Goal: Use online tool/utility: Utilize a website feature to perform a specific function

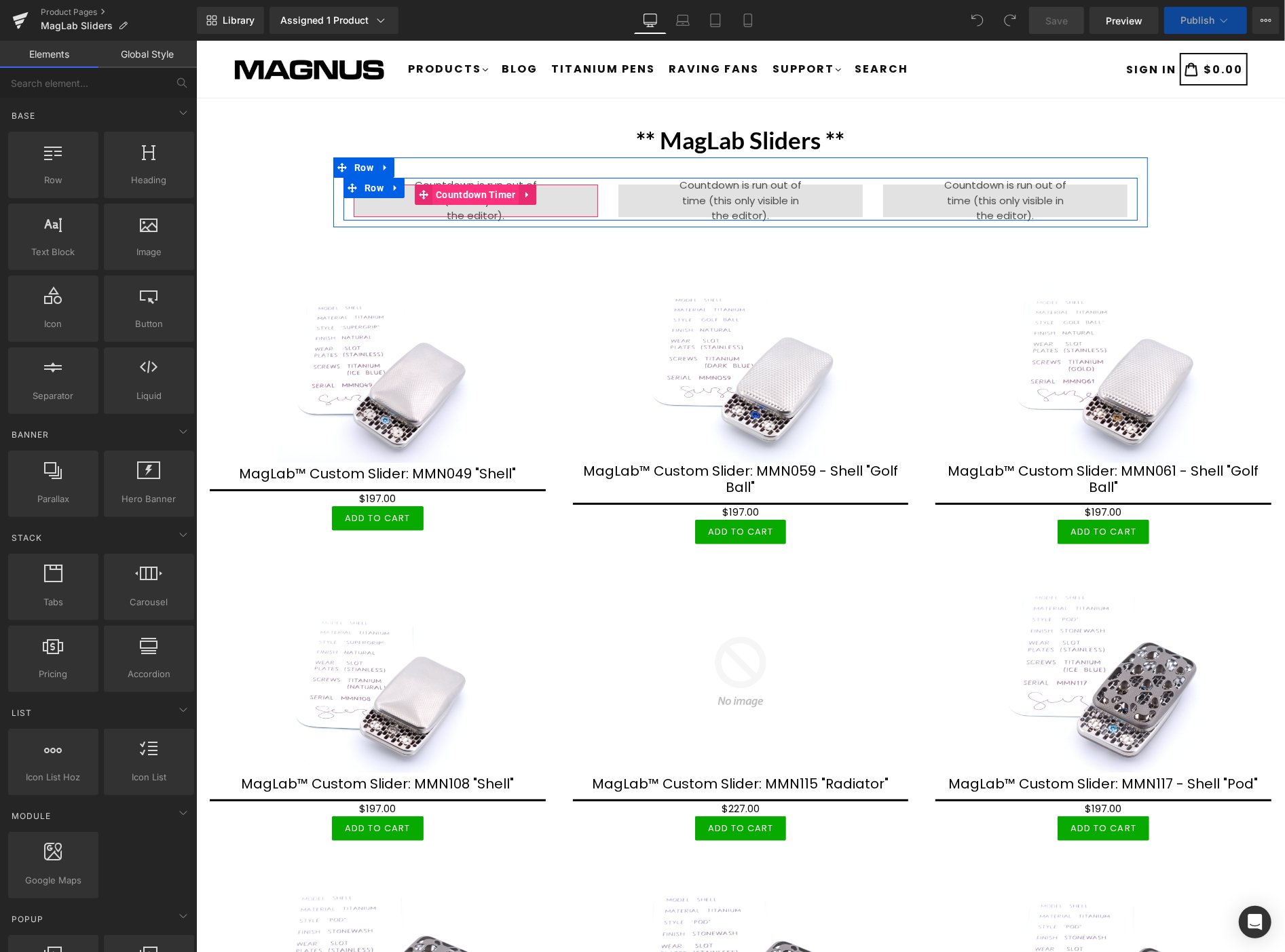
click at [459, 193] on span "Countdown Timer" at bounding box center [475, 194] width 87 height 20
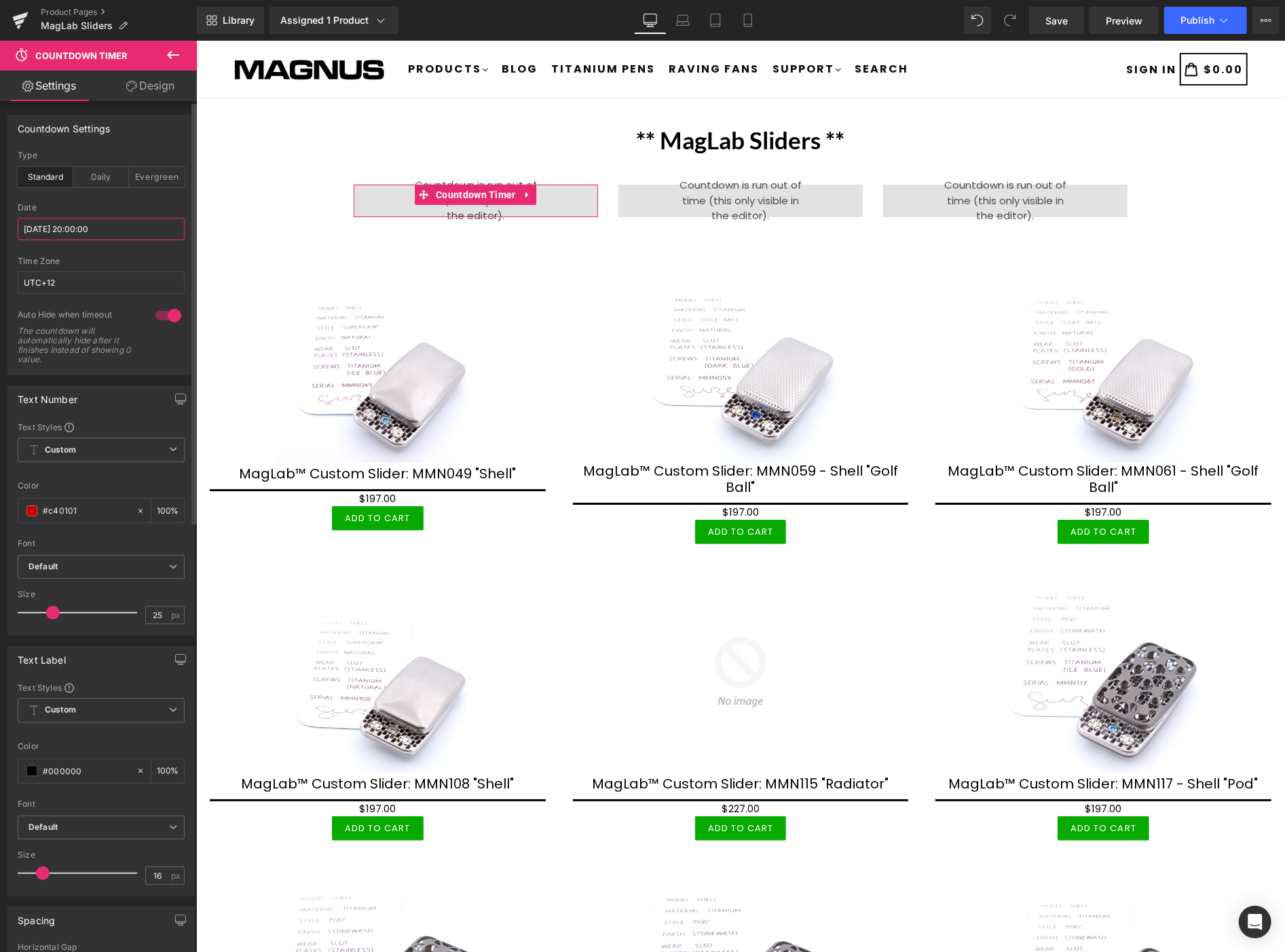
click at [120, 225] on input "2025/08/20 20:00:00" at bounding box center [101, 229] width 167 height 23
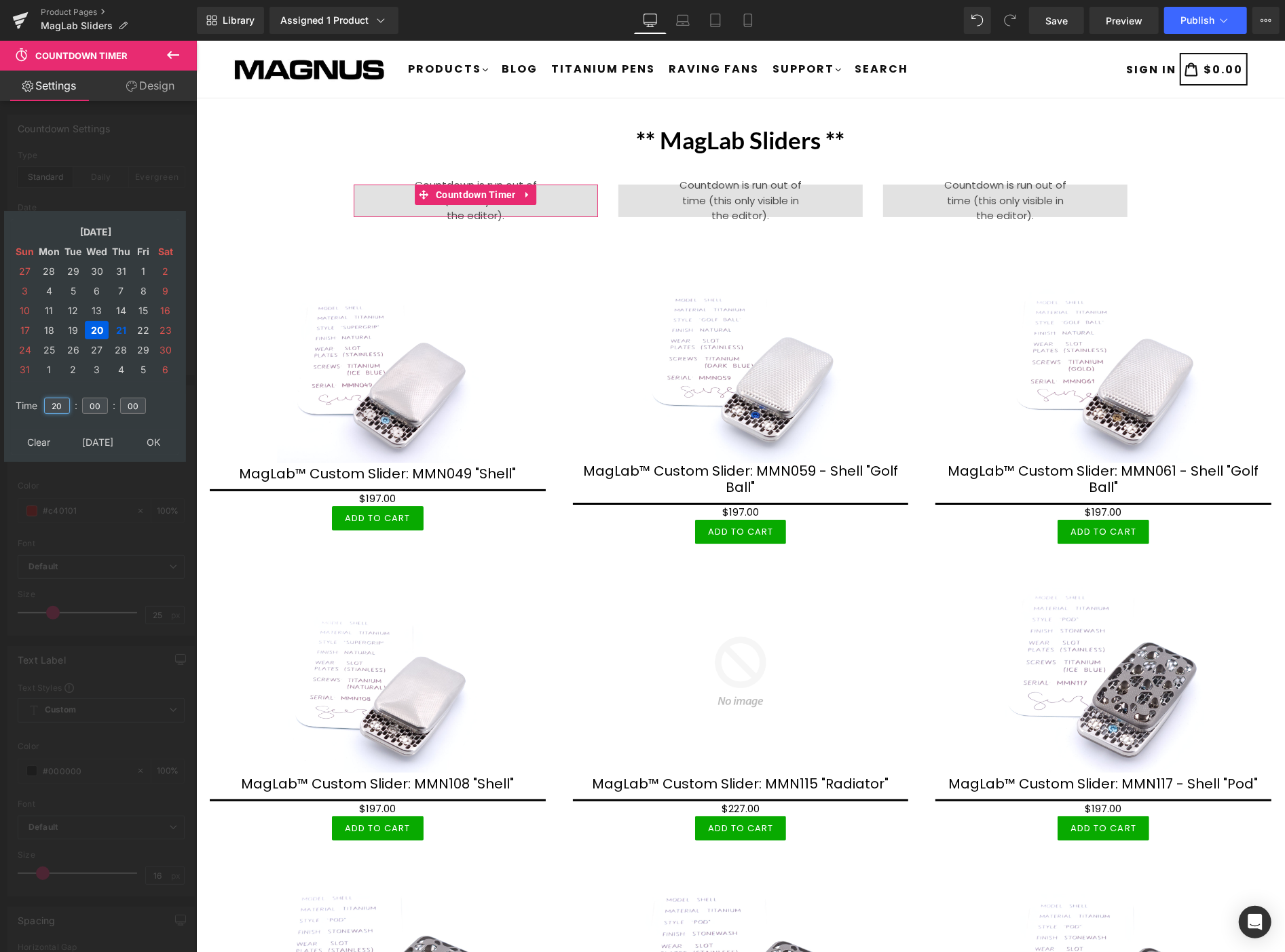
click at [65, 399] on input "20" at bounding box center [56, 406] width 26 height 16
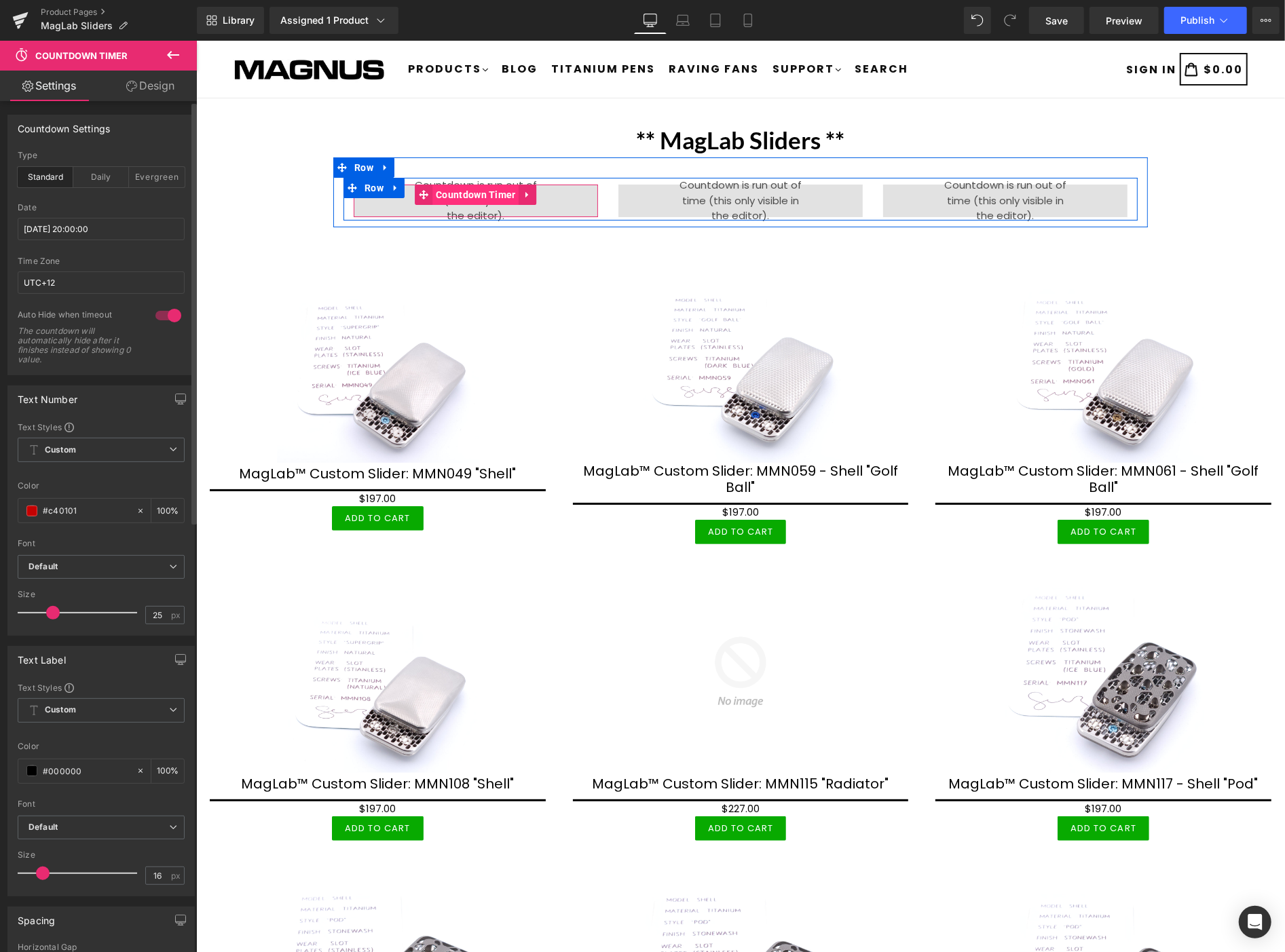
click at [455, 190] on span "Countdown Timer" at bounding box center [475, 194] width 87 height 20
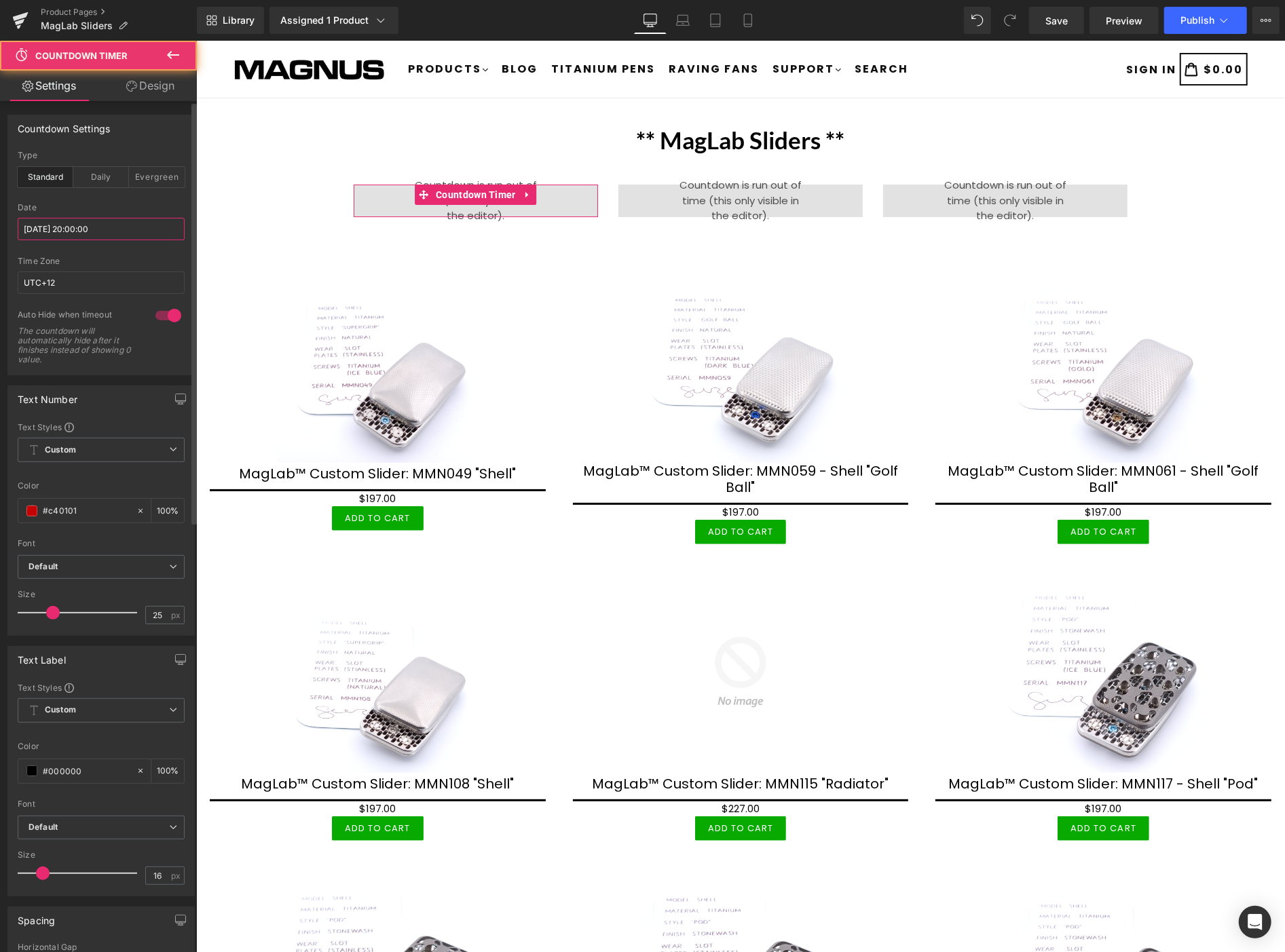
click at [142, 228] on input "2025/08/20 20:00:00" at bounding box center [101, 229] width 167 height 23
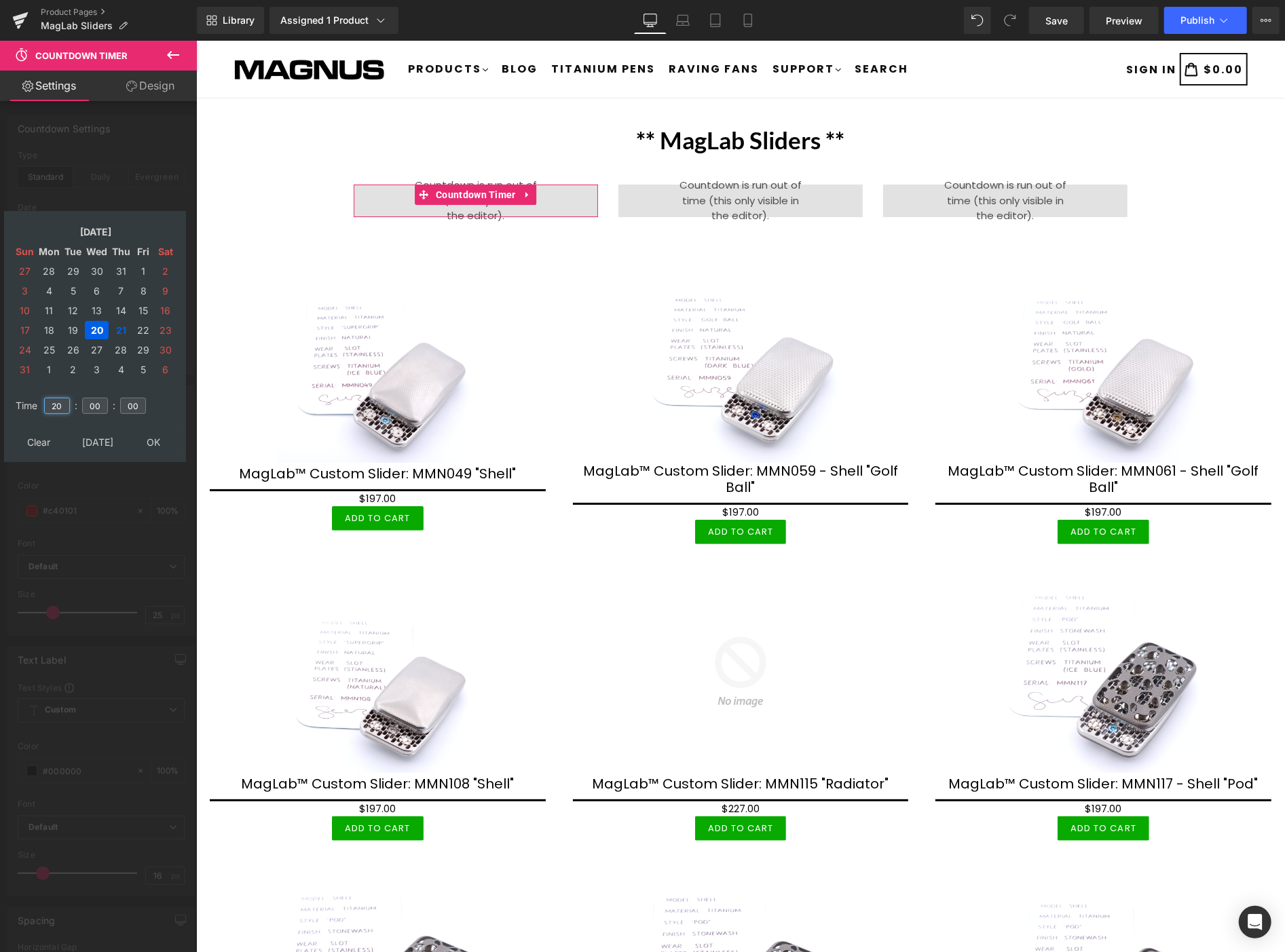
click at [60, 402] on input "20" at bounding box center [56, 406] width 26 height 16
type input "2"
type input "20"
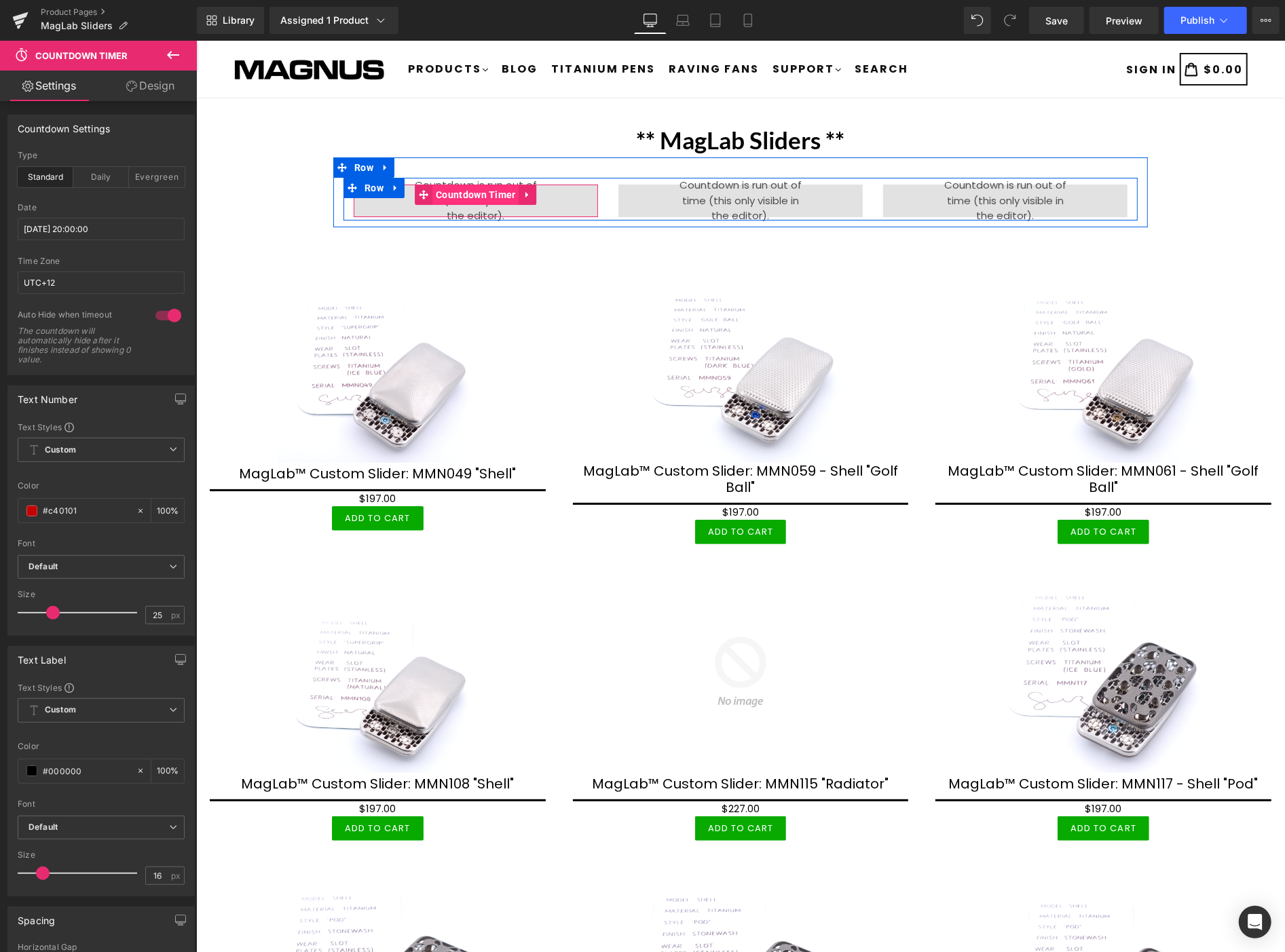
click at [469, 190] on span "Countdown Timer" at bounding box center [475, 194] width 87 height 20
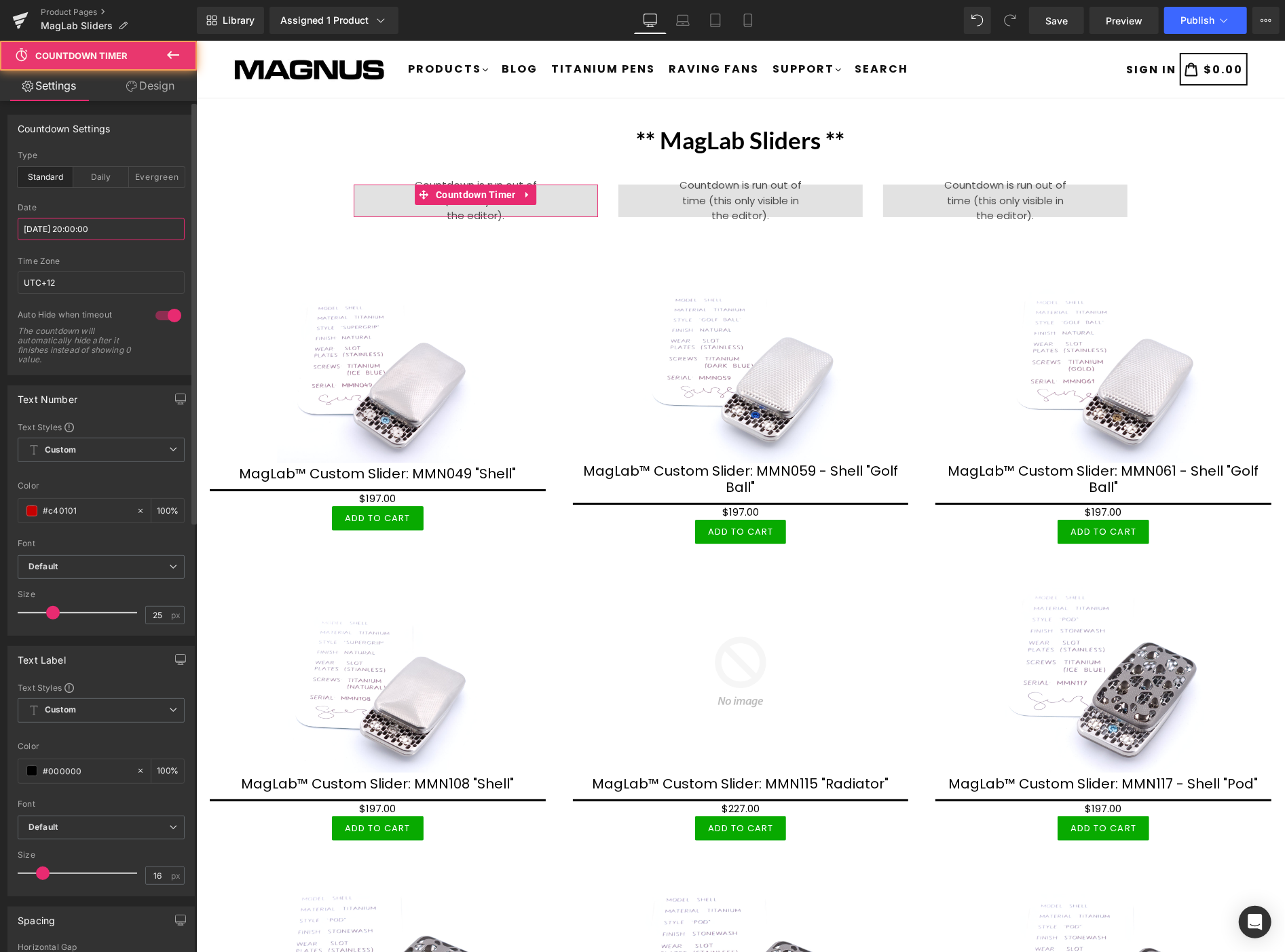
click at [97, 225] on input "2025/08/20 20:00:00" at bounding box center [101, 229] width 167 height 23
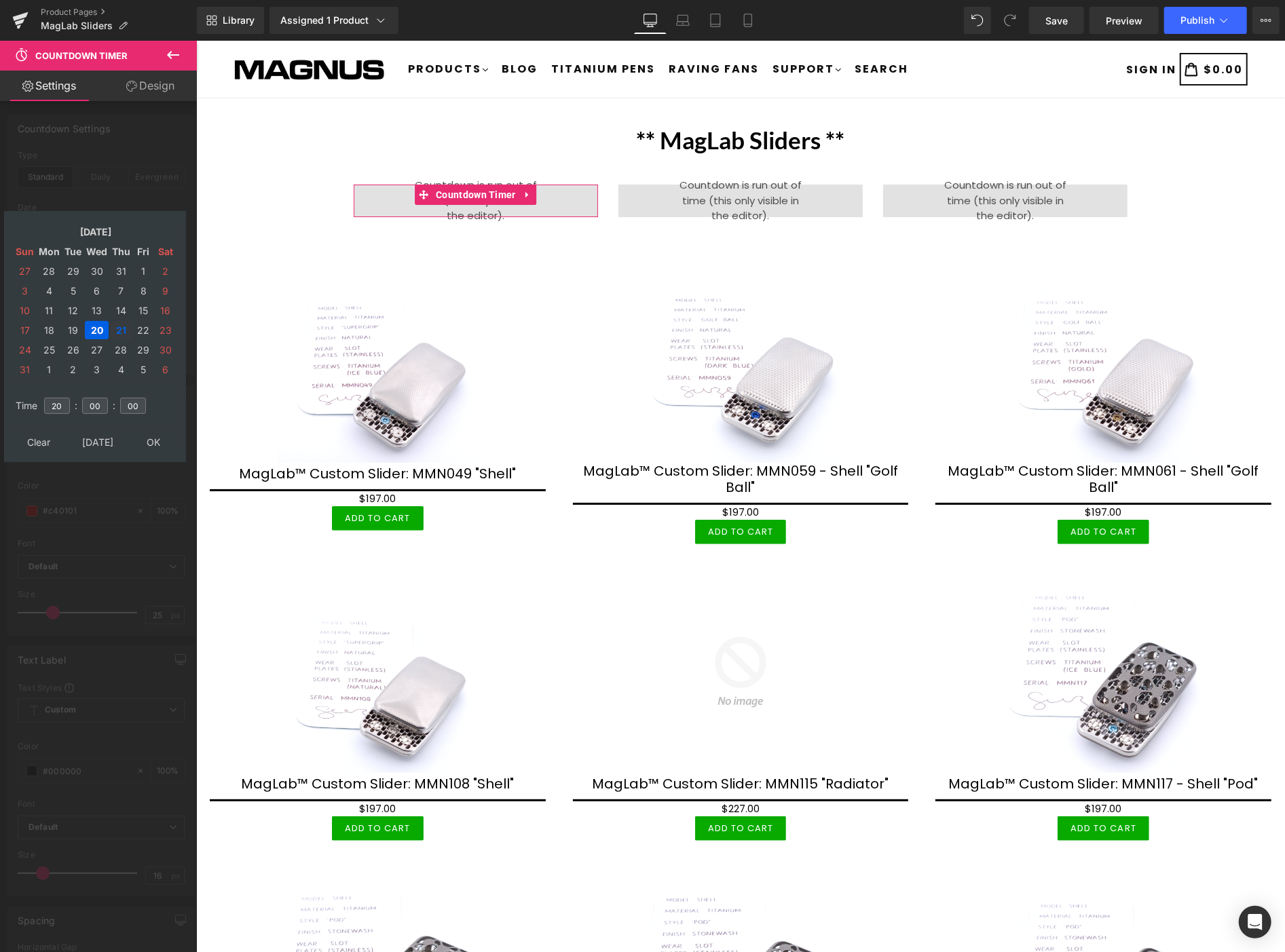
click at [120, 325] on td "21" at bounding box center [121, 330] width 22 height 18
type input "2025/08/21 20:00:00"
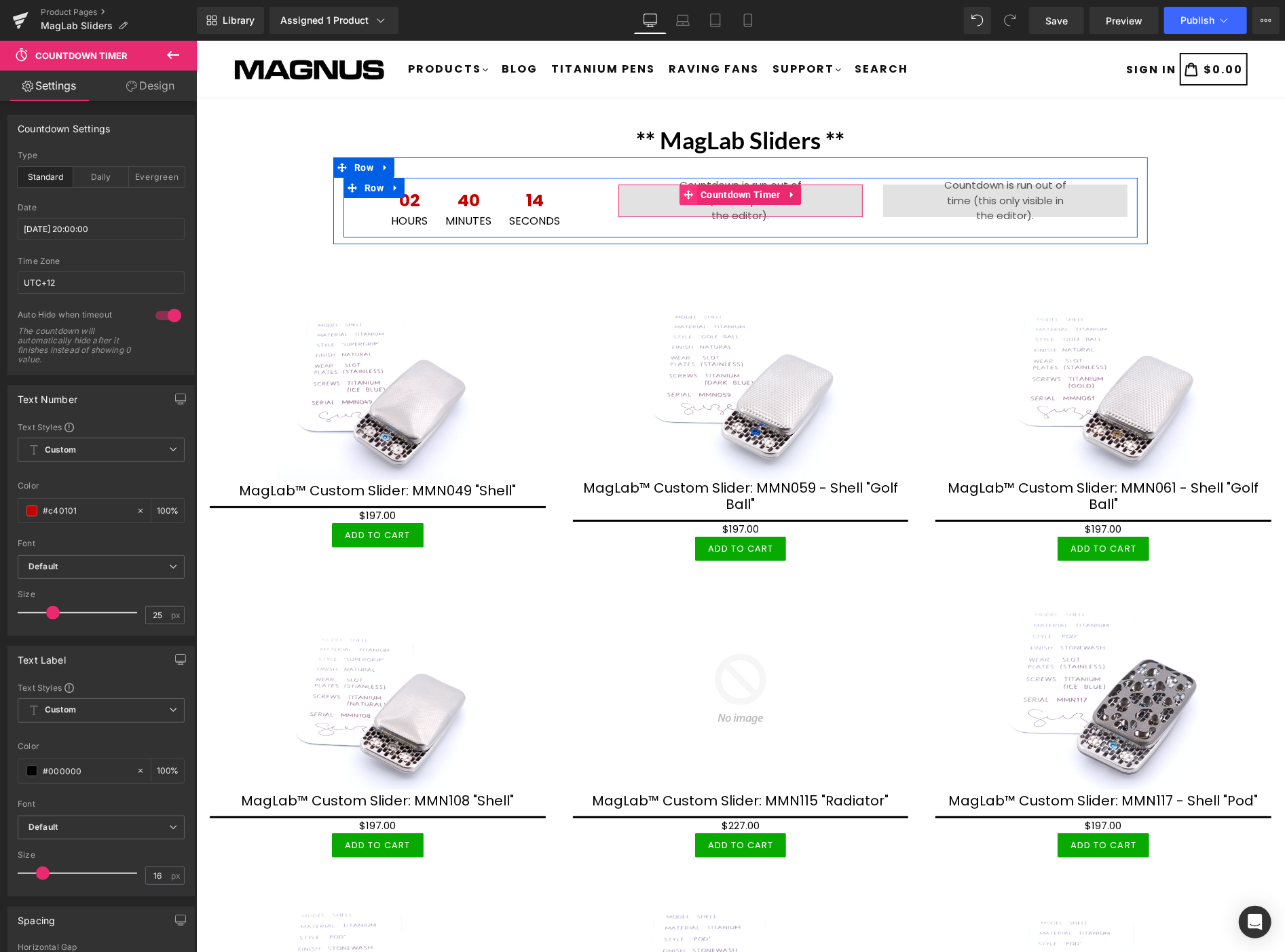
click at [683, 198] on icon at bounding box center [687, 195] width 9 height 10
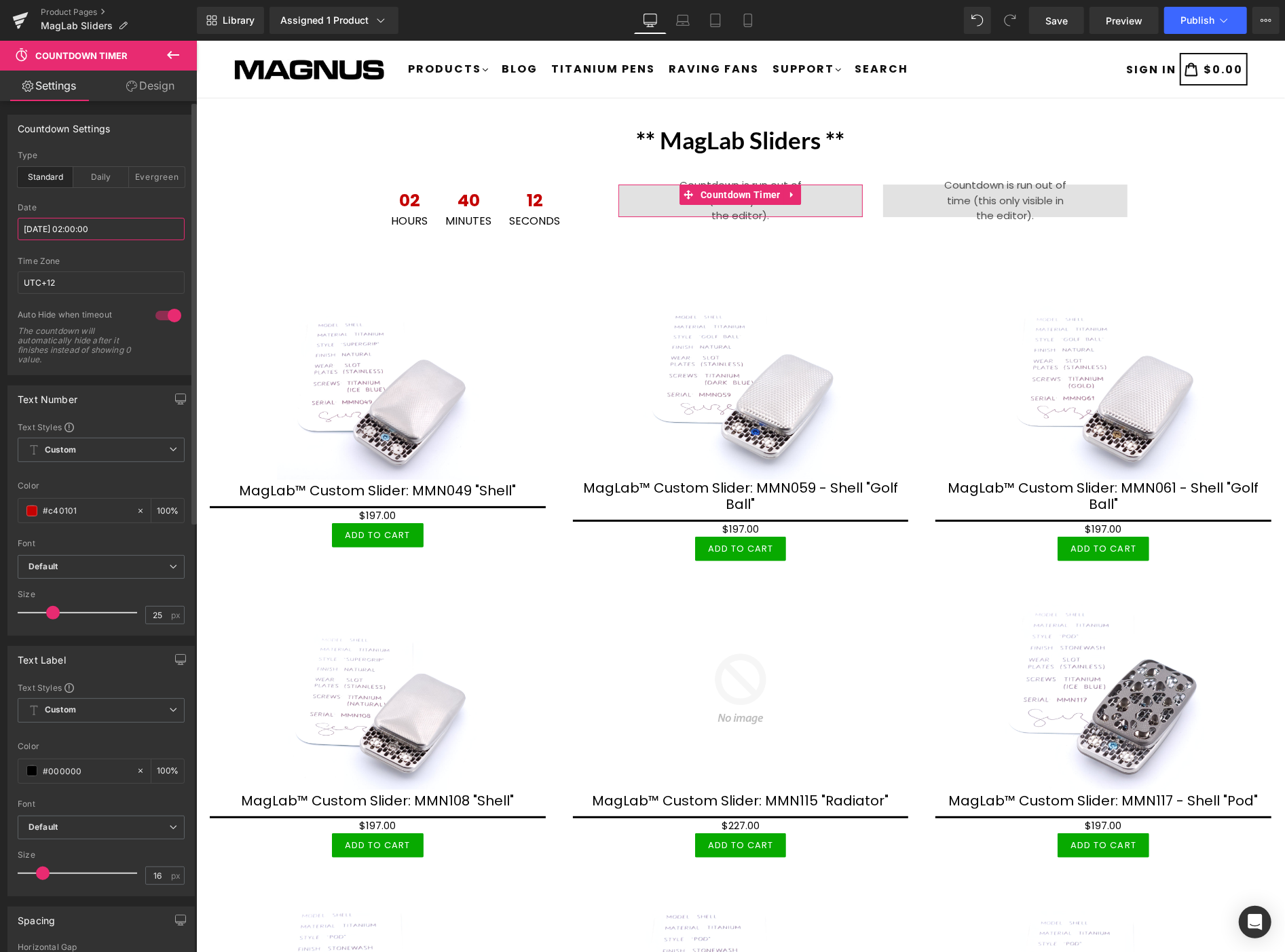
click at [131, 228] on input "2025/08/21 02:00:00" at bounding box center [101, 229] width 167 height 23
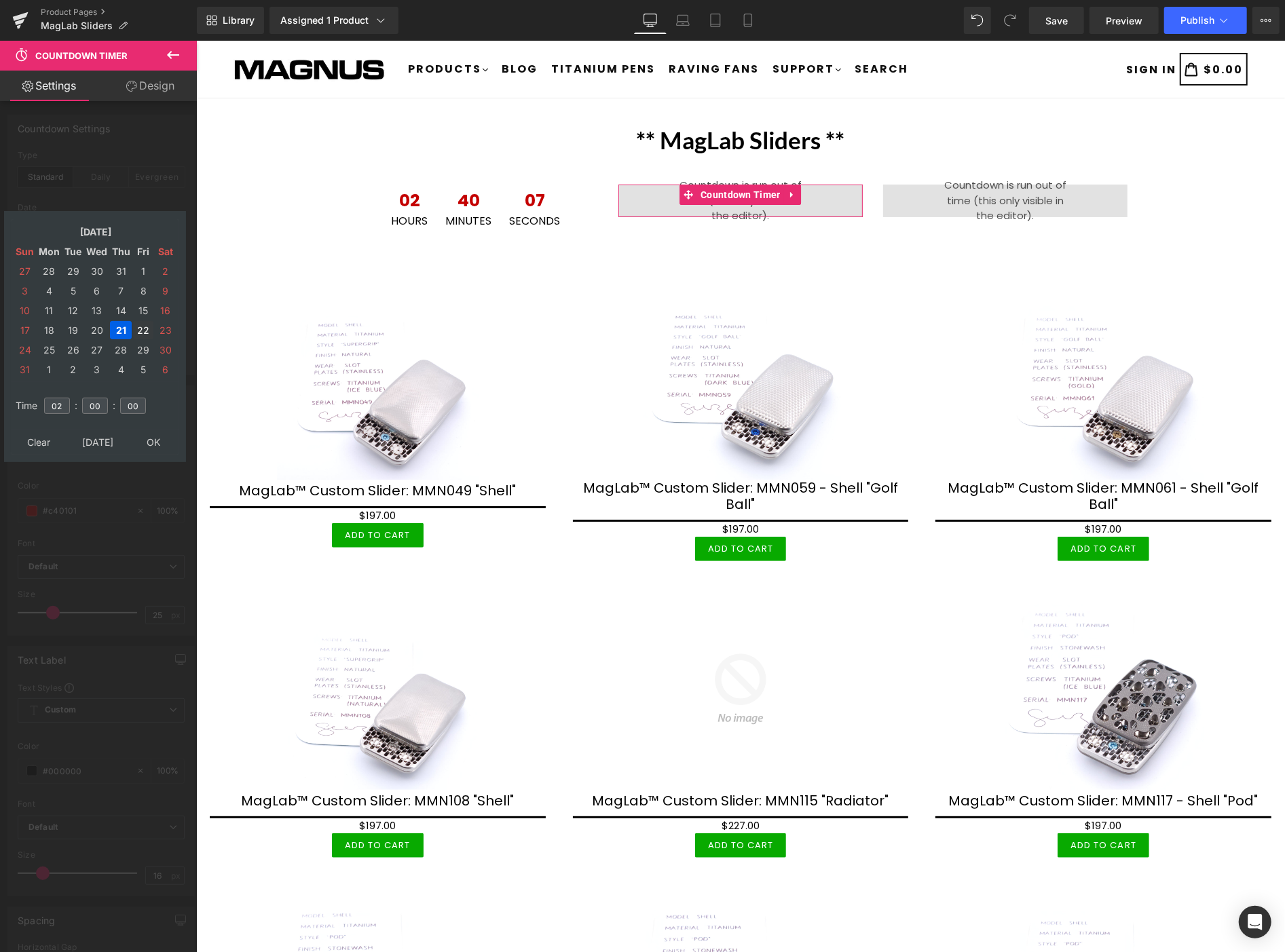
click at [140, 322] on td "22" at bounding box center [143, 330] width 20 height 18
type input "2025/08/22 02:00:00"
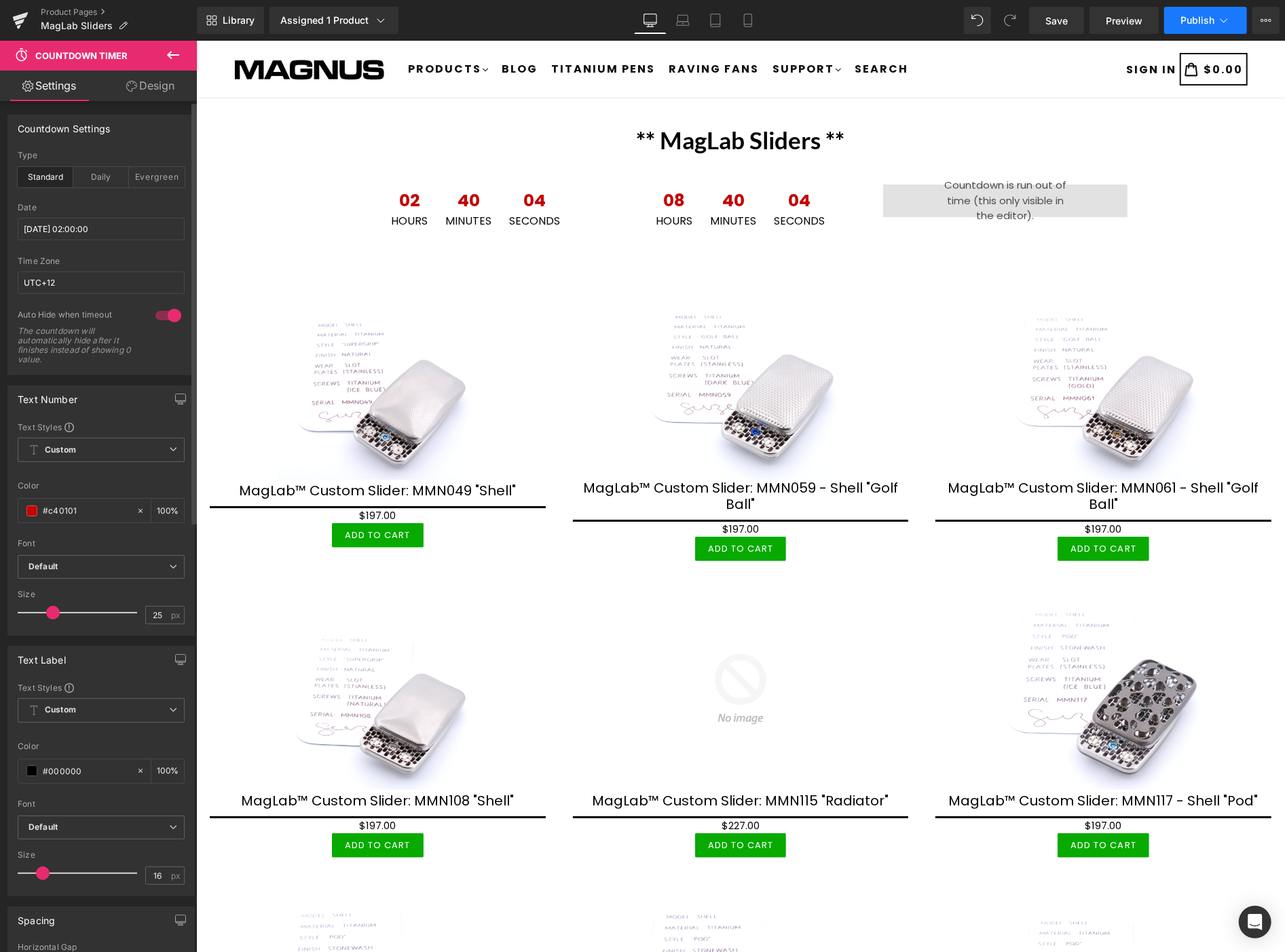
click at [1200, 16] on span "Publish" at bounding box center [1197, 20] width 34 height 11
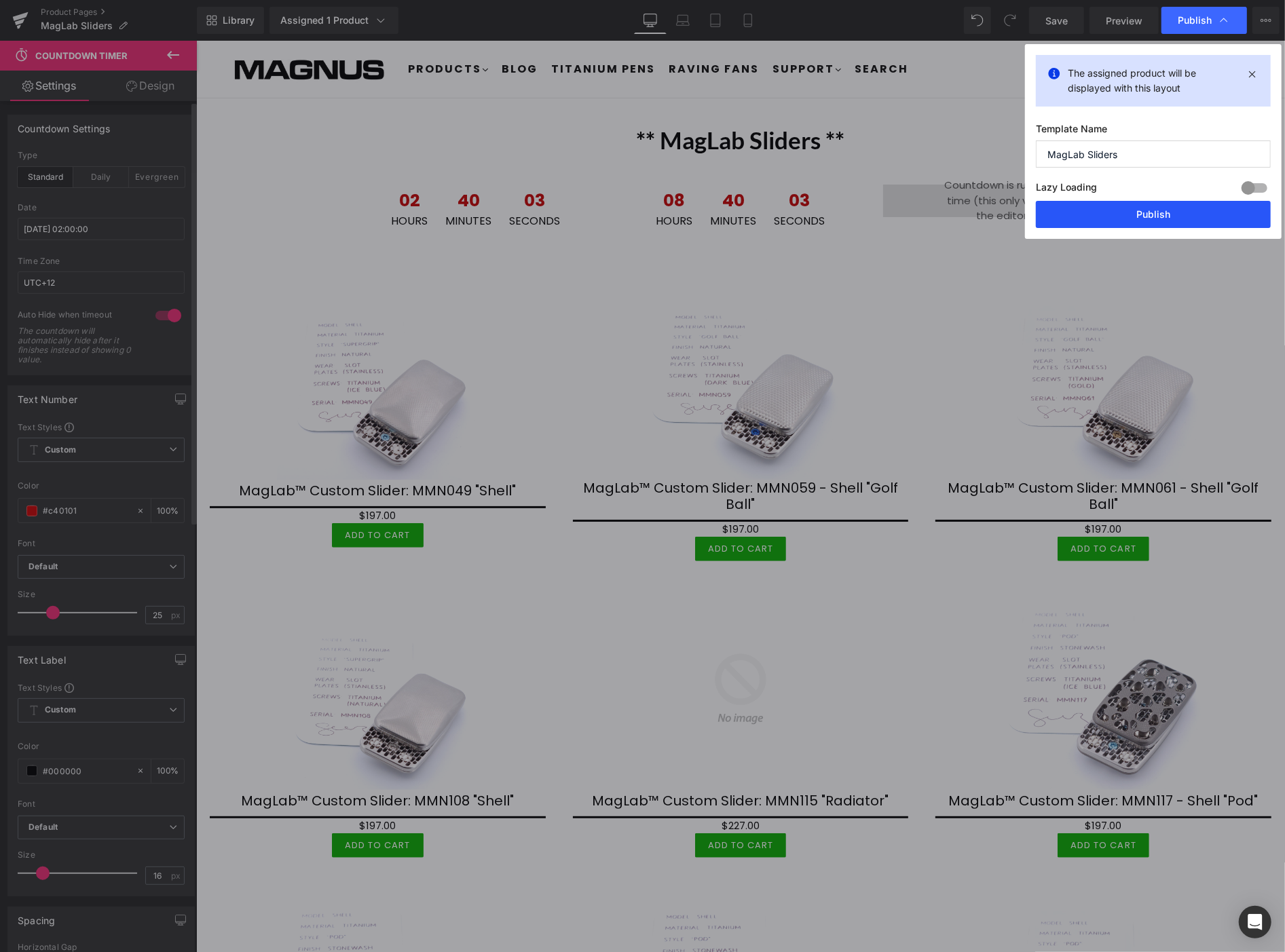
click at [1149, 217] on button "Publish" at bounding box center [1154, 214] width 235 height 27
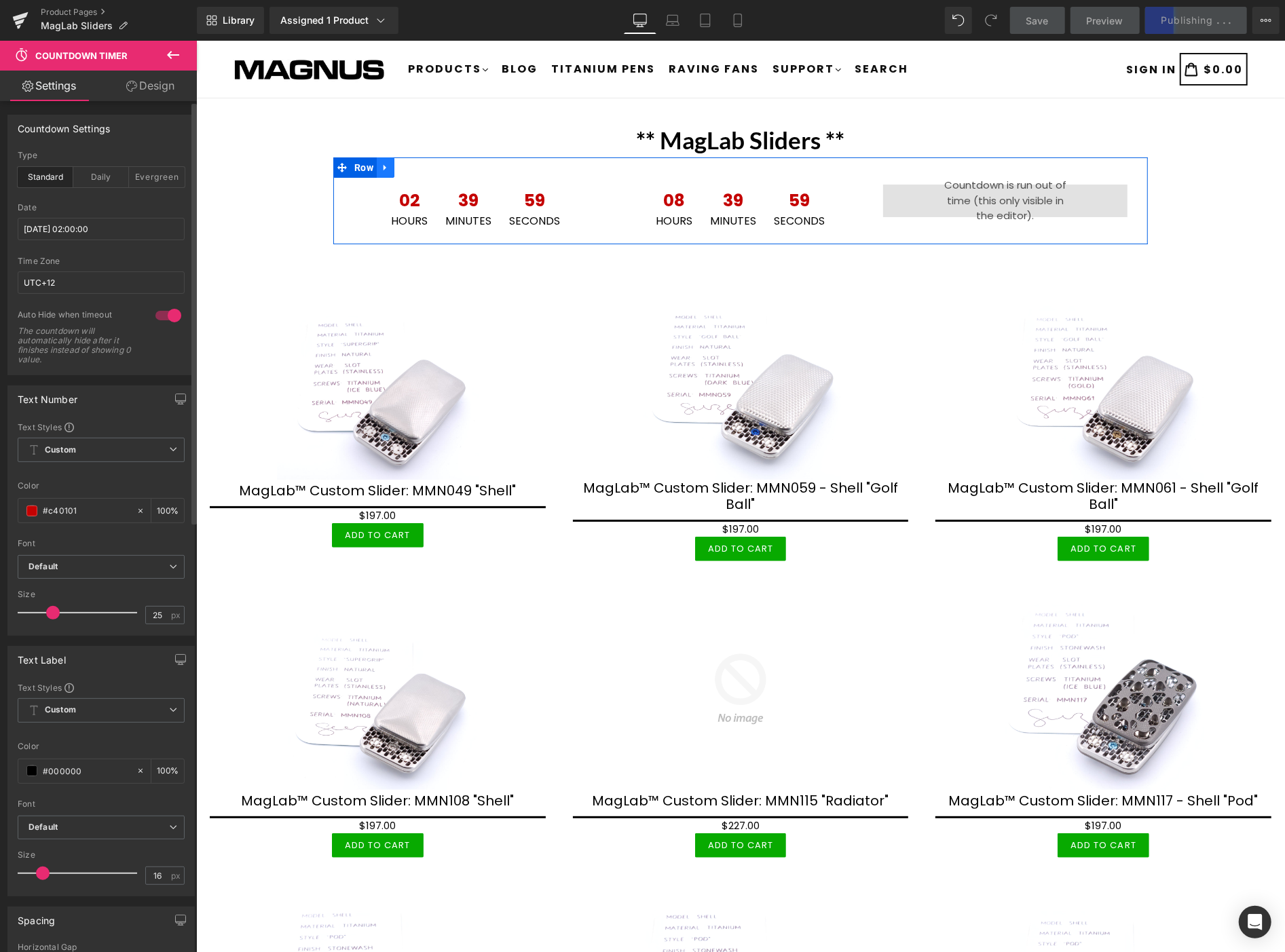
click at [380, 164] on icon at bounding box center [385, 167] width 9 height 10
click at [380, 166] on icon at bounding box center [385, 166] width 9 height 9
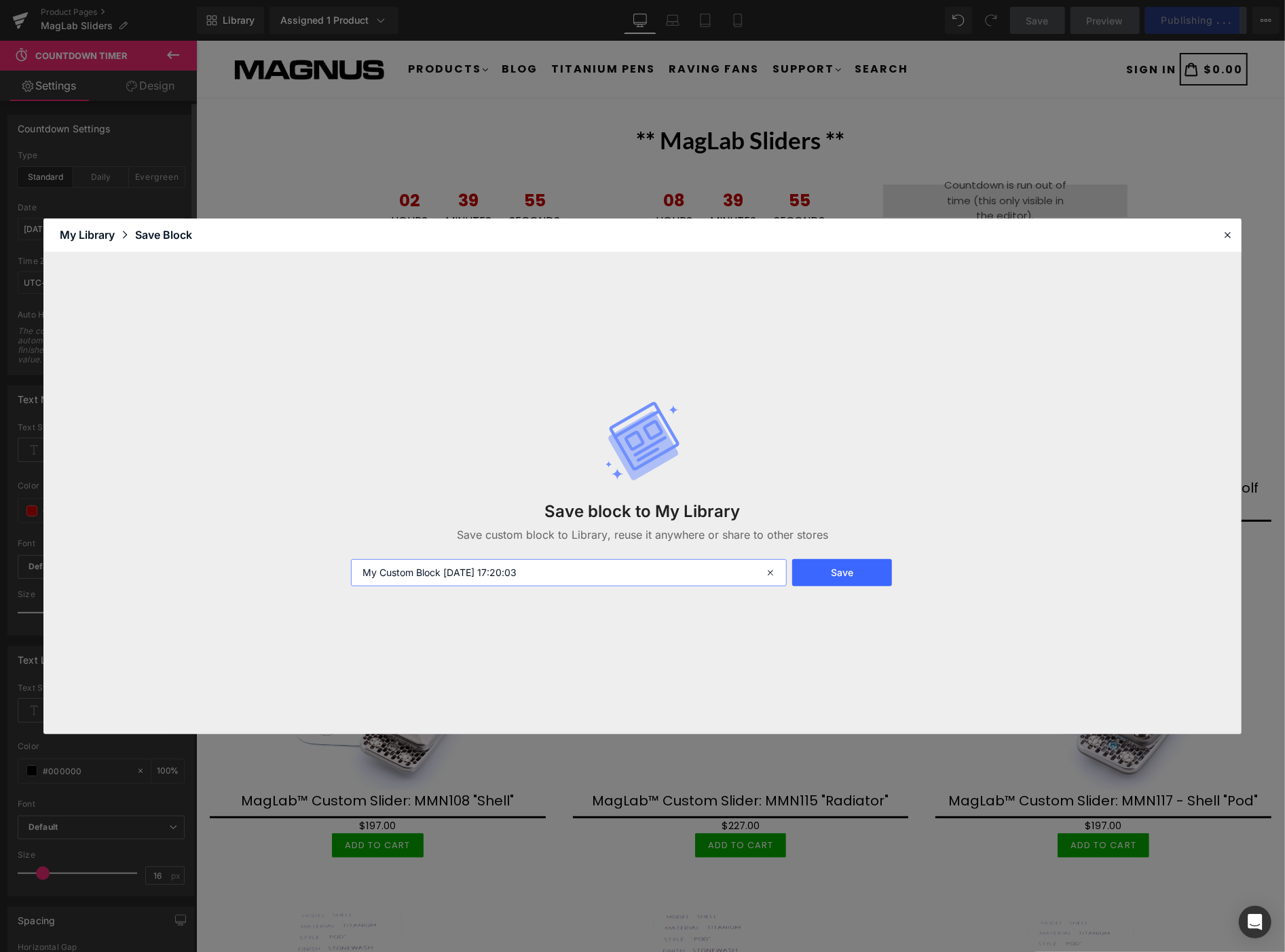
click at [501, 579] on input "My Custom Block 2025-08-21 17:20:03" at bounding box center [568, 573] width 436 height 27
click at [501, 579] on input "My Custom Block 2025-08-21 17:20:03" at bounding box center [568, 573] width 436 height 27
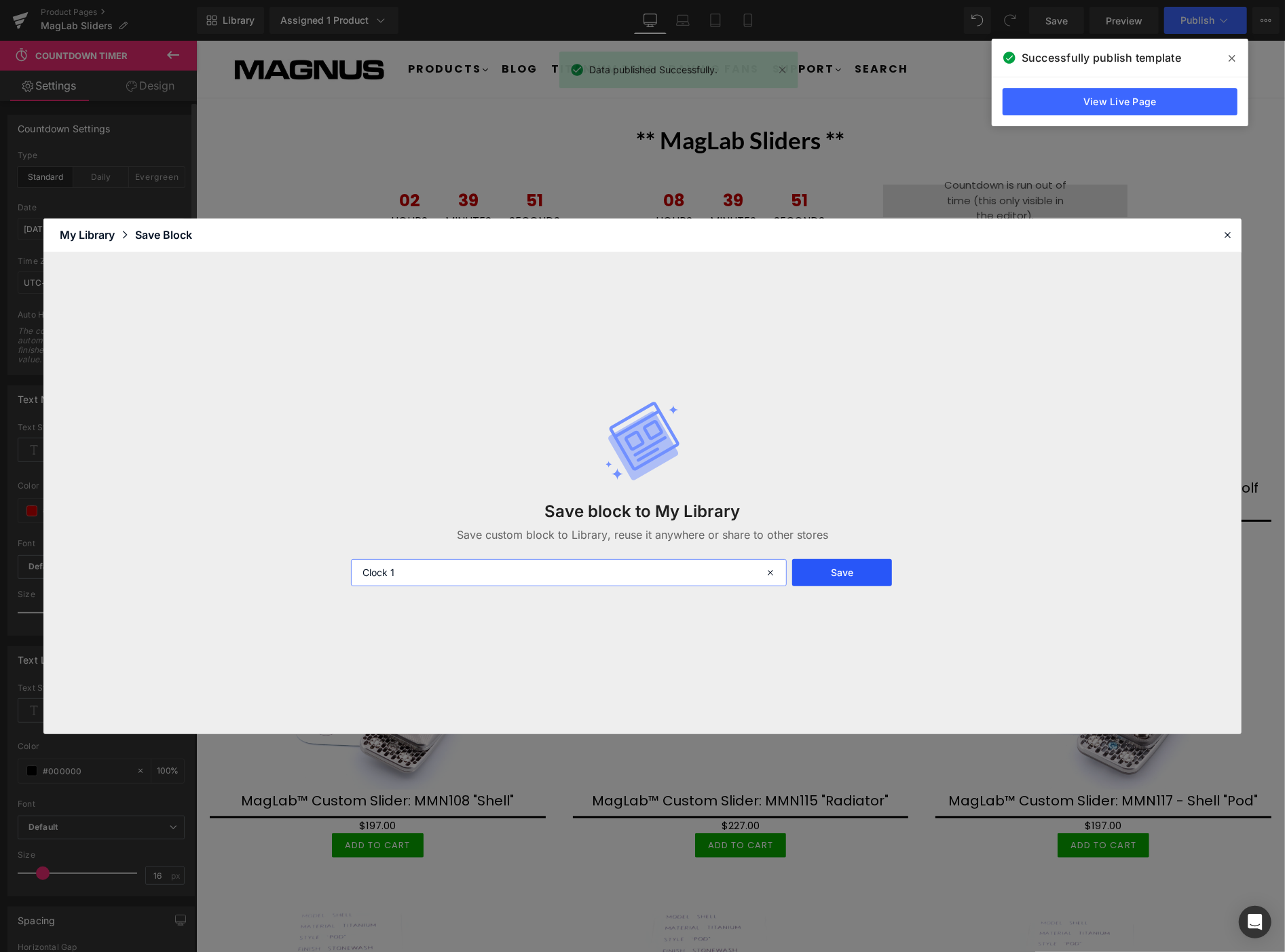
type input "Clock 1"
click at [866, 572] on button "Save" at bounding box center [842, 573] width 100 height 27
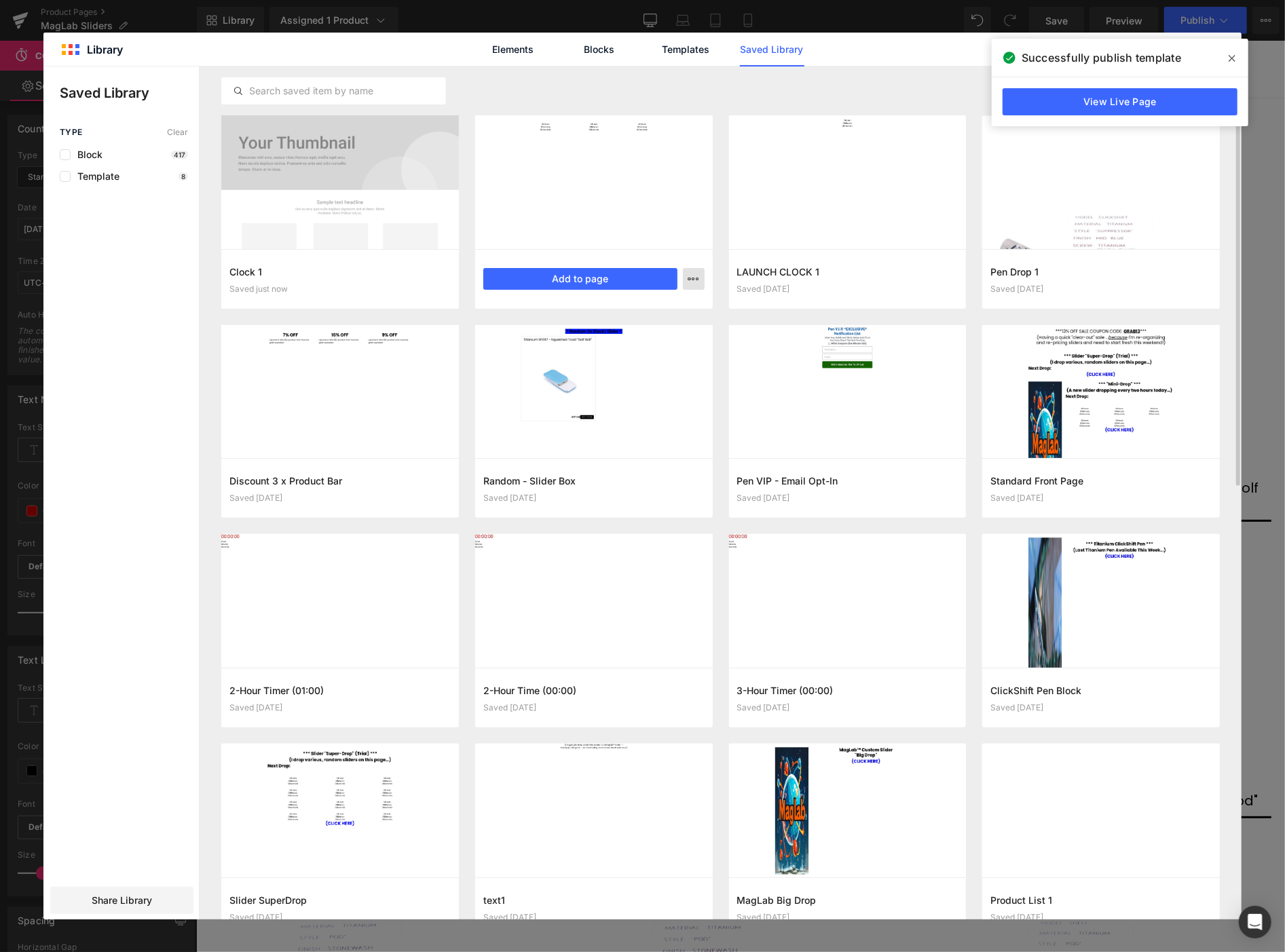
click at [698, 277] on button "button" at bounding box center [694, 279] width 22 height 22
click at [659, 340] on div "Delete" at bounding box center [628, 338] width 155 height 28
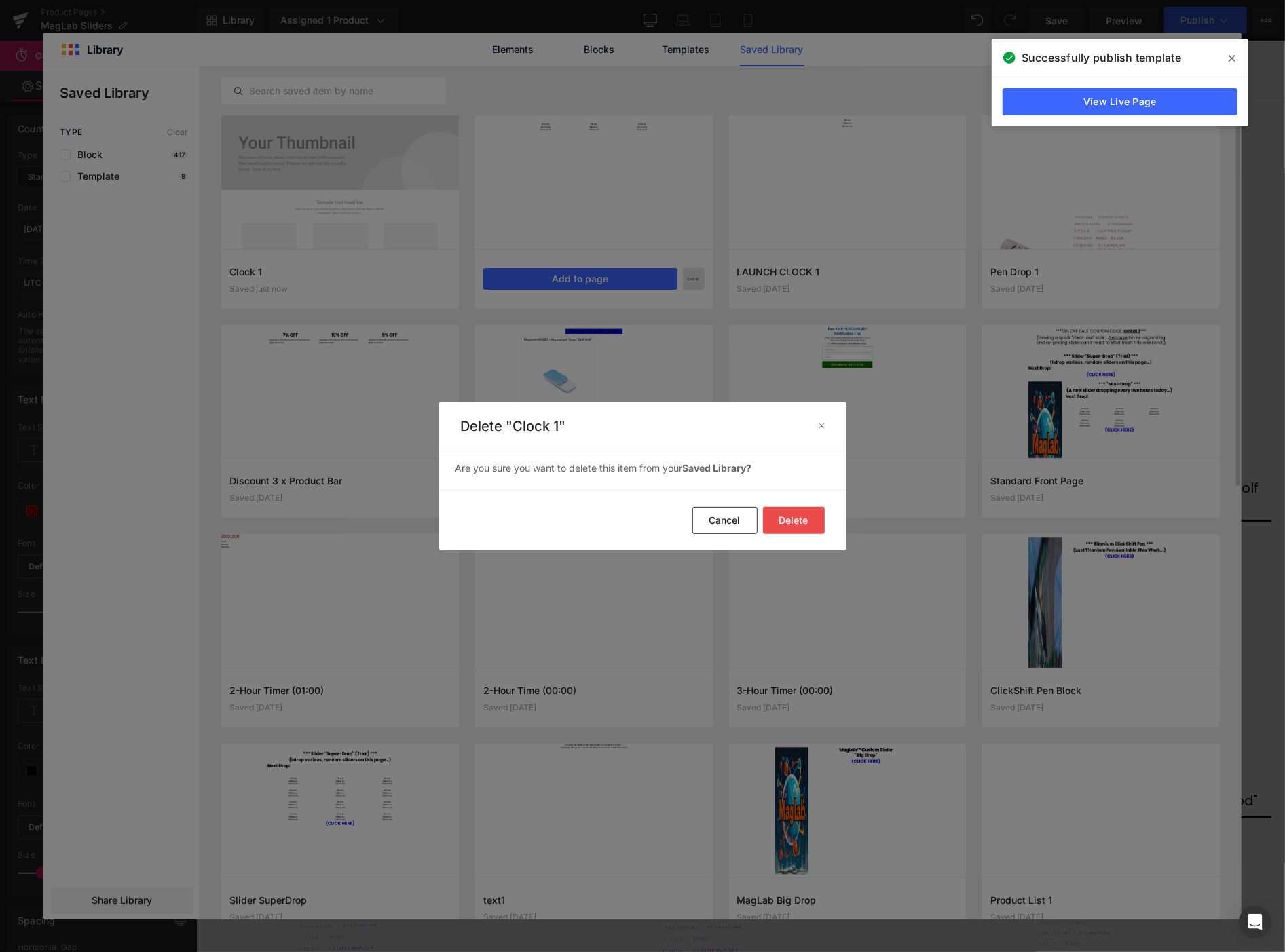
click at [0, 0] on button "Delete" at bounding box center [0, 0] width 0 height 0
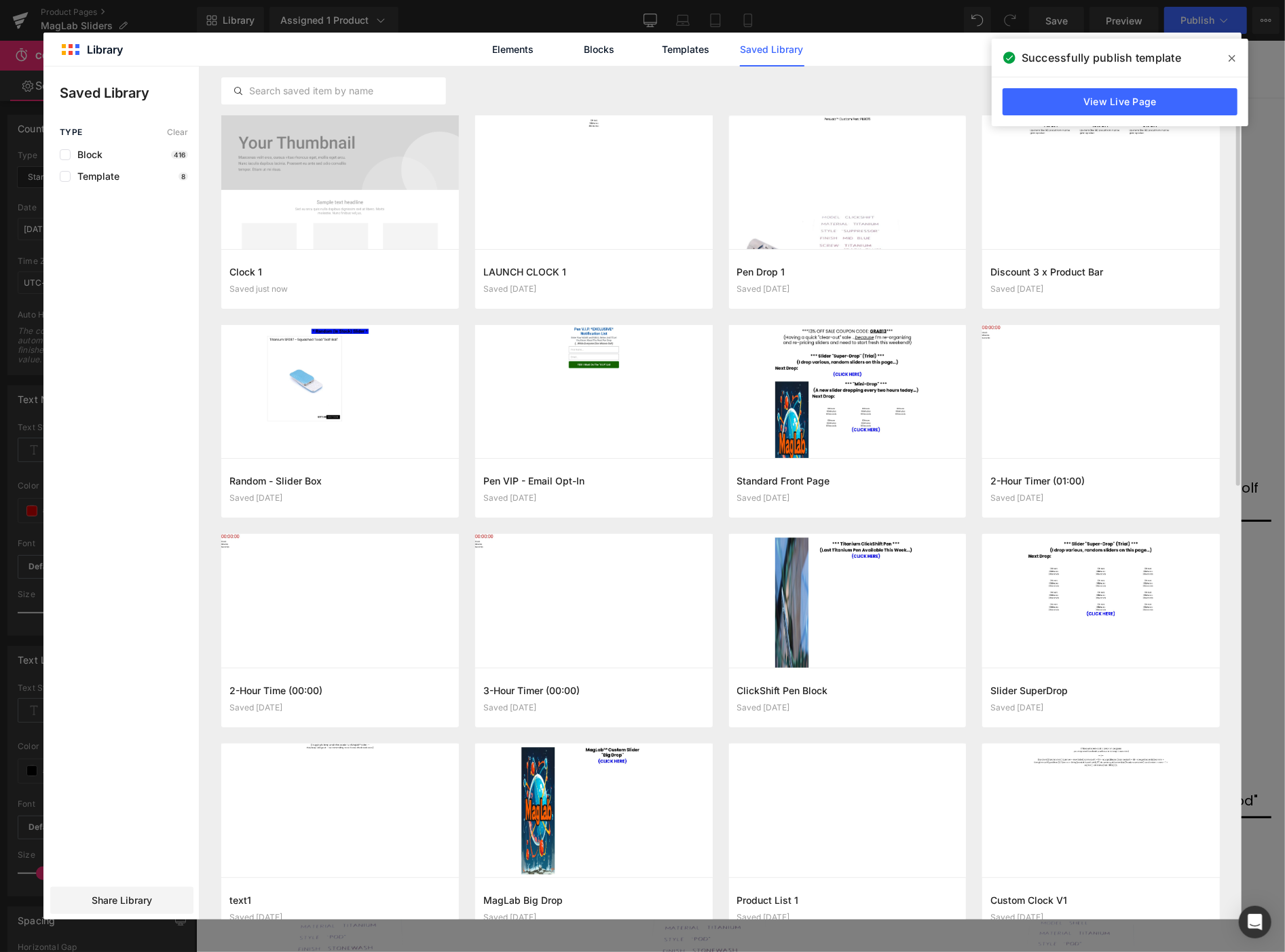
click at [1232, 57] on icon at bounding box center [1232, 58] width 7 height 7
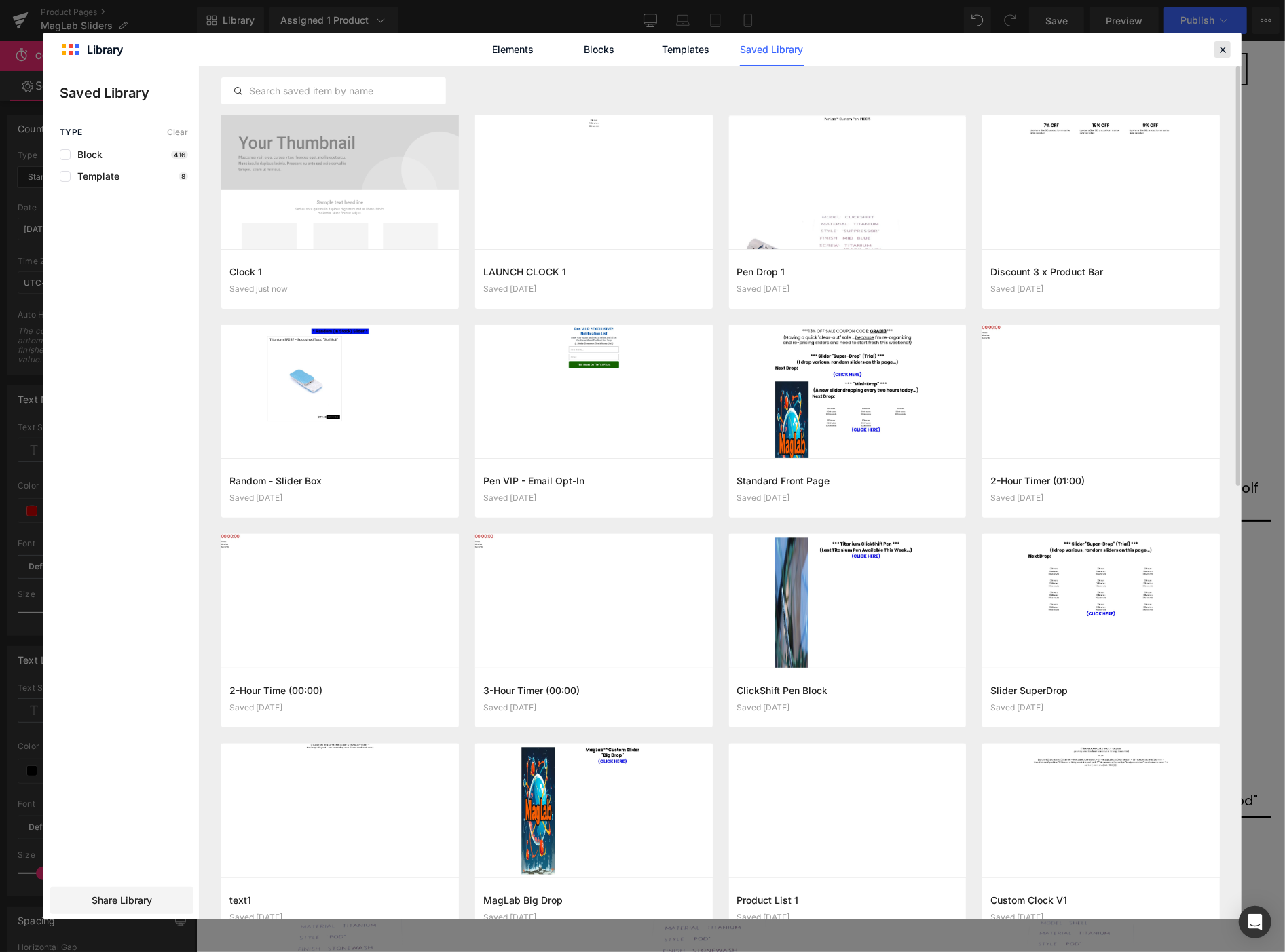
click at [1217, 46] on icon at bounding box center [1222, 50] width 12 height 12
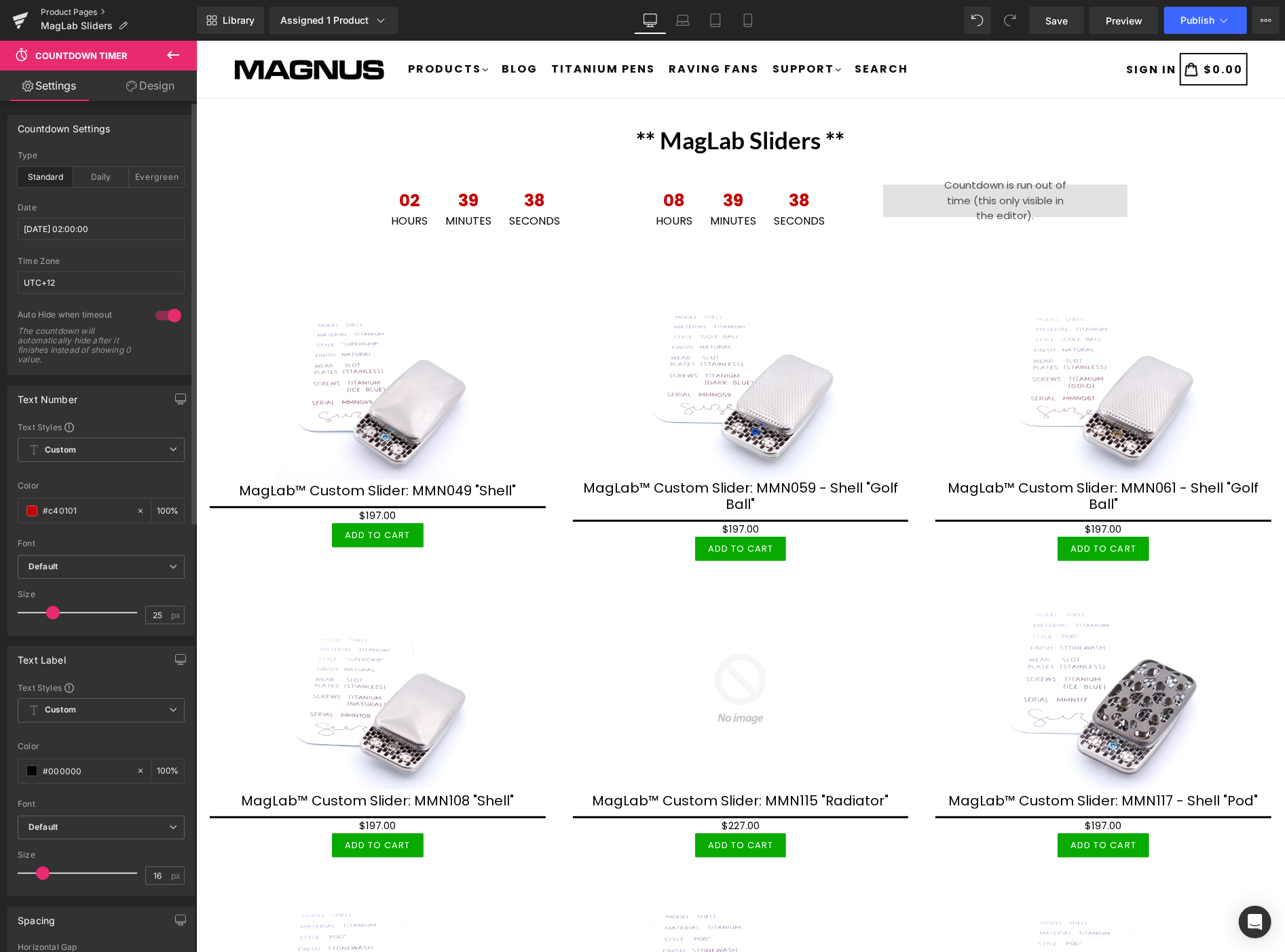
click at [76, 8] on link "Product Pages" at bounding box center [119, 12] width 156 height 11
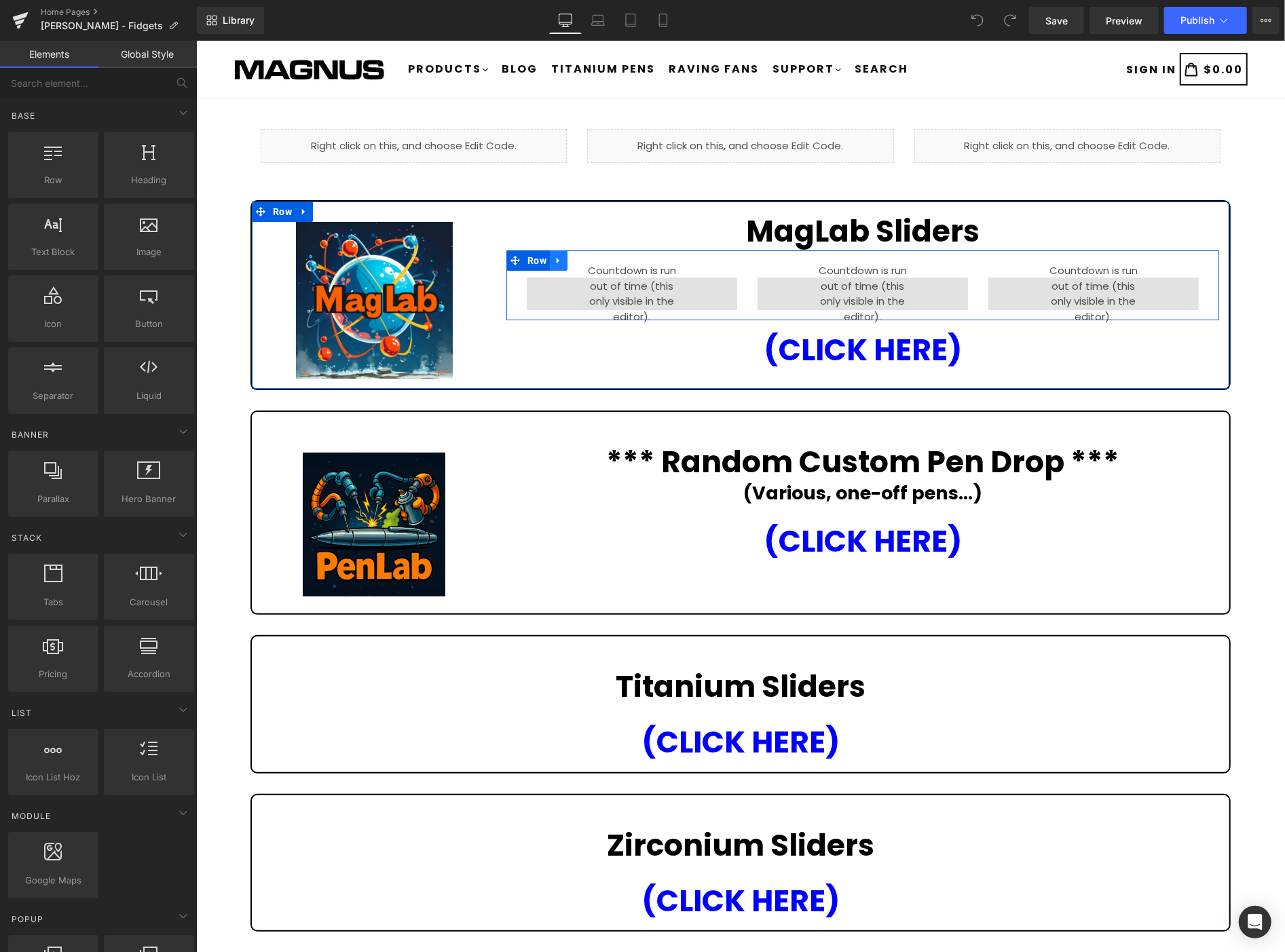
click at [555, 258] on icon at bounding box center [557, 260] width 9 height 10
click at [590, 258] on icon at bounding box center [593, 260] width 9 height 9
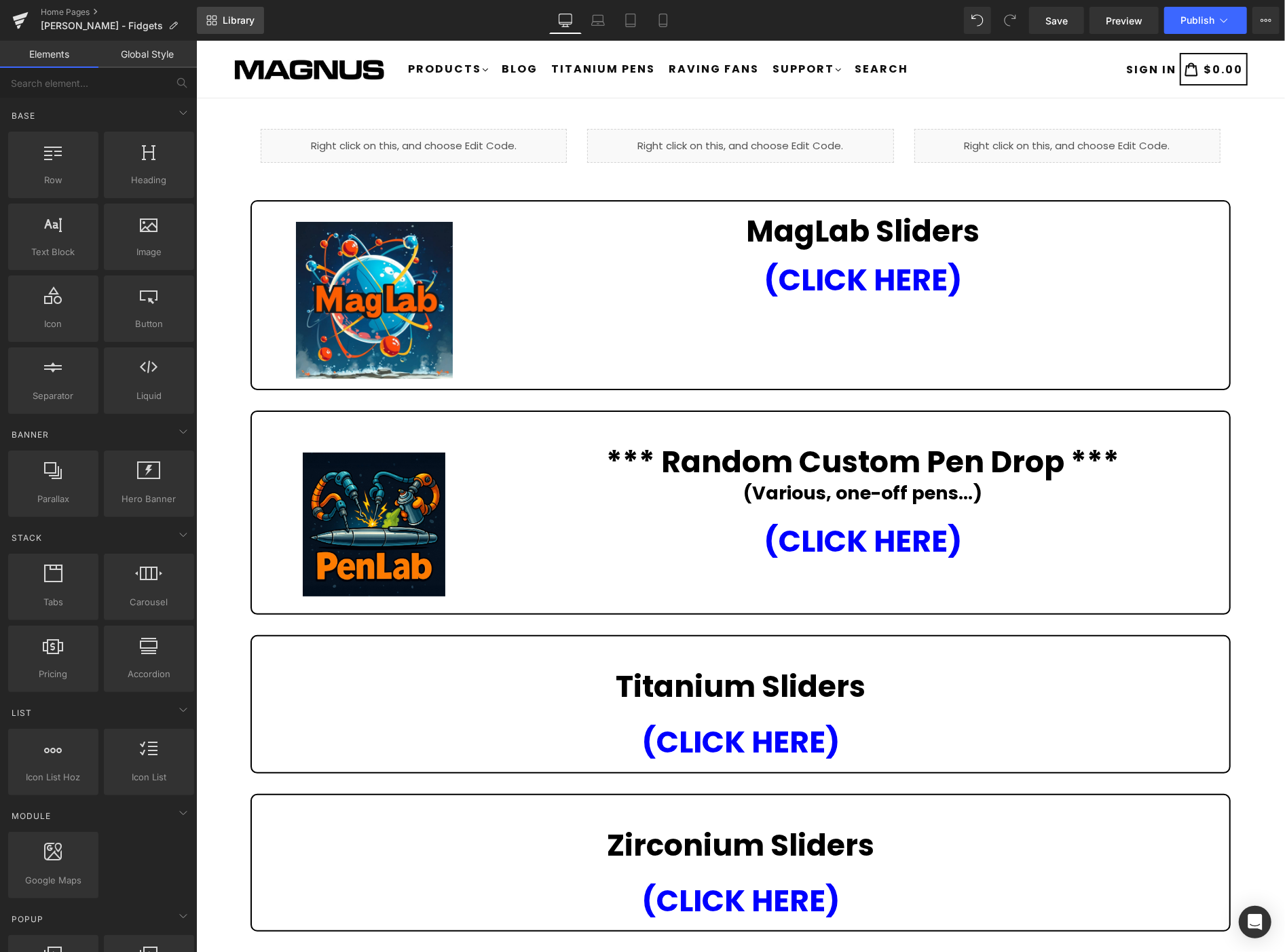
click at [247, 16] on span "Library" at bounding box center [239, 20] width 32 height 12
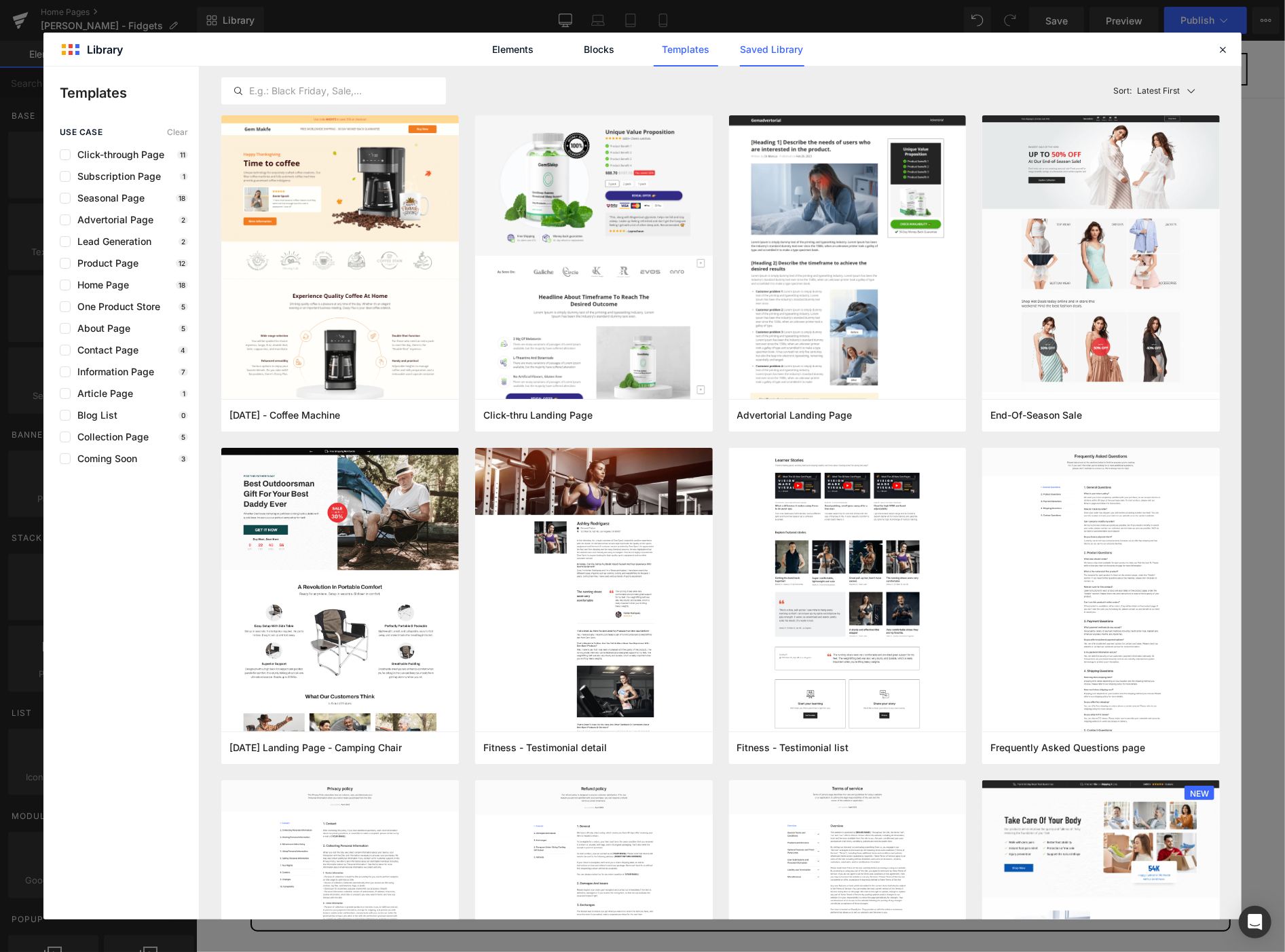
click at [755, 45] on link "Saved Library" at bounding box center [772, 50] width 64 height 34
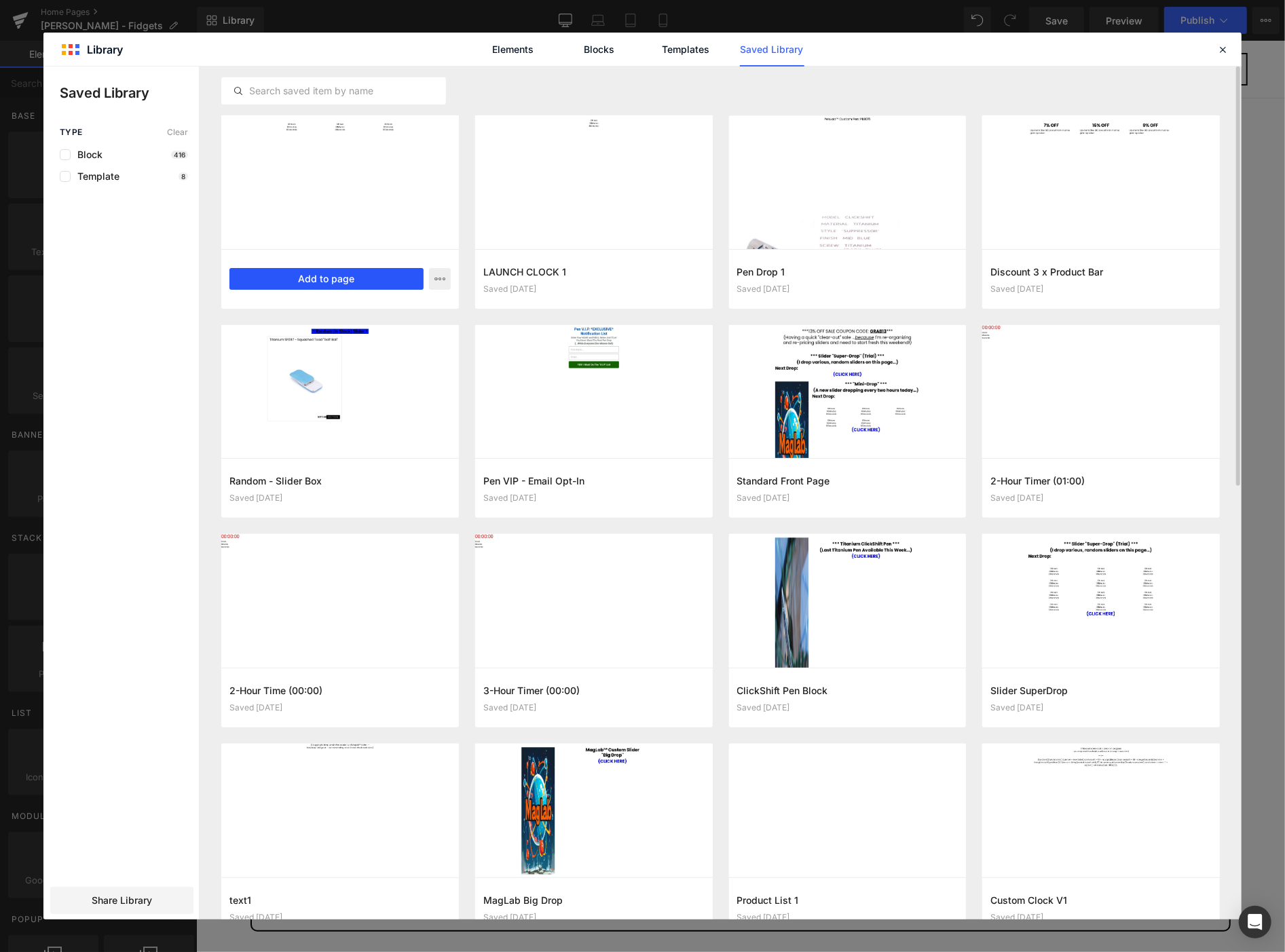
click at [324, 279] on button "Add to page" at bounding box center [326, 279] width 194 height 22
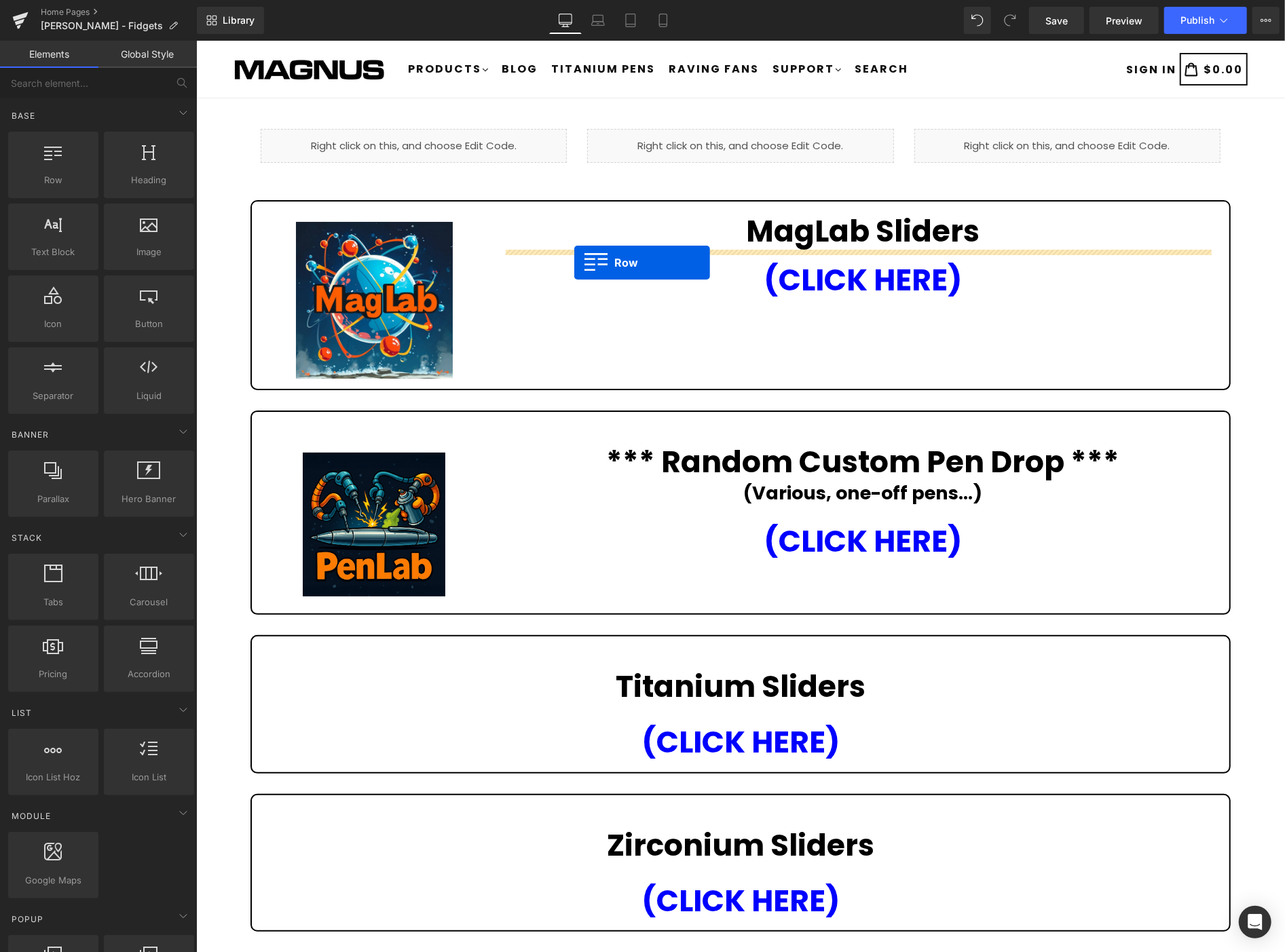
drag, startPoint x: 339, startPoint y: 513, endPoint x: 574, endPoint y: 262, distance: 343.8
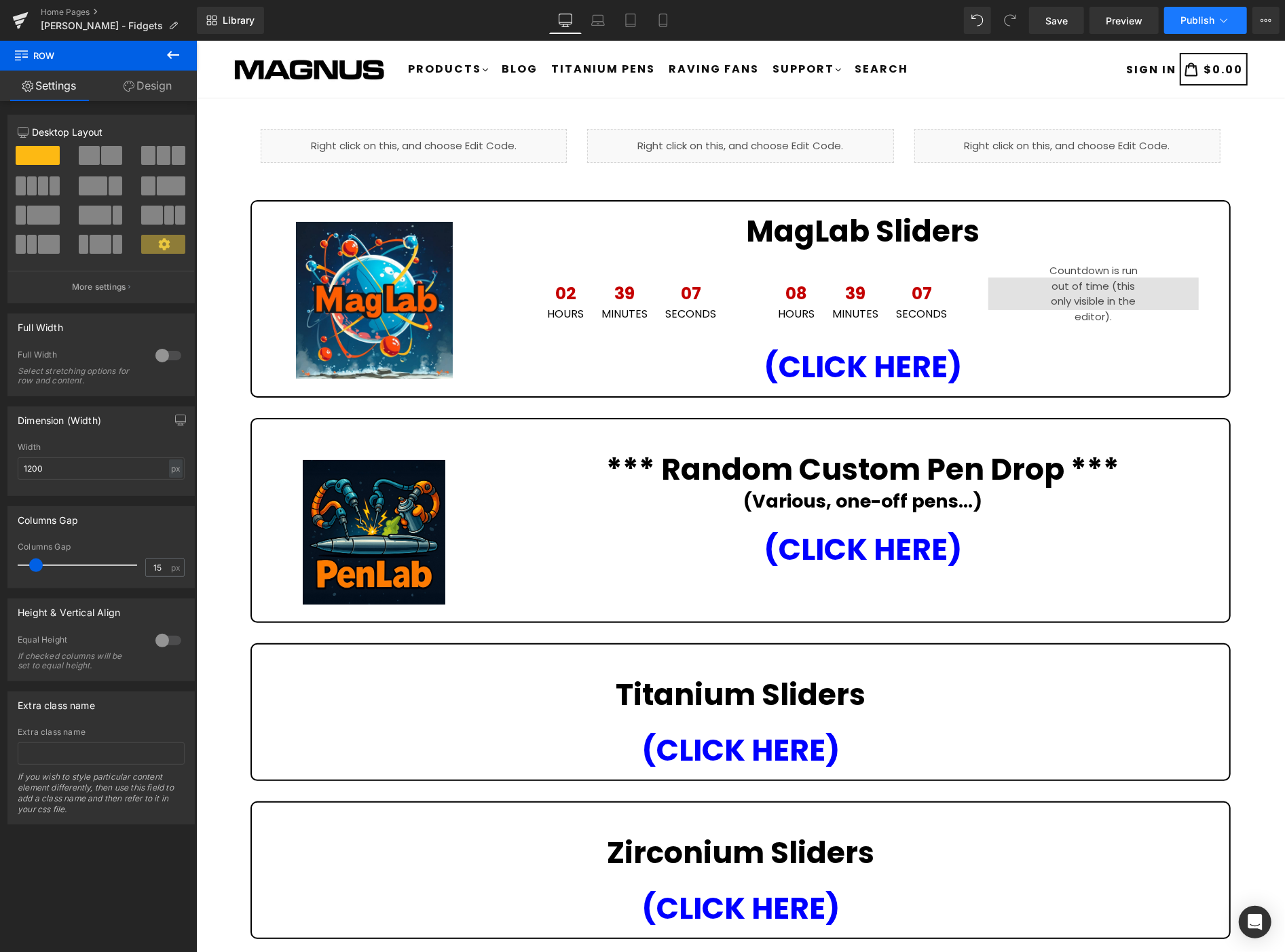
click at [1193, 14] on button "Publish" at bounding box center [1205, 20] width 82 height 27
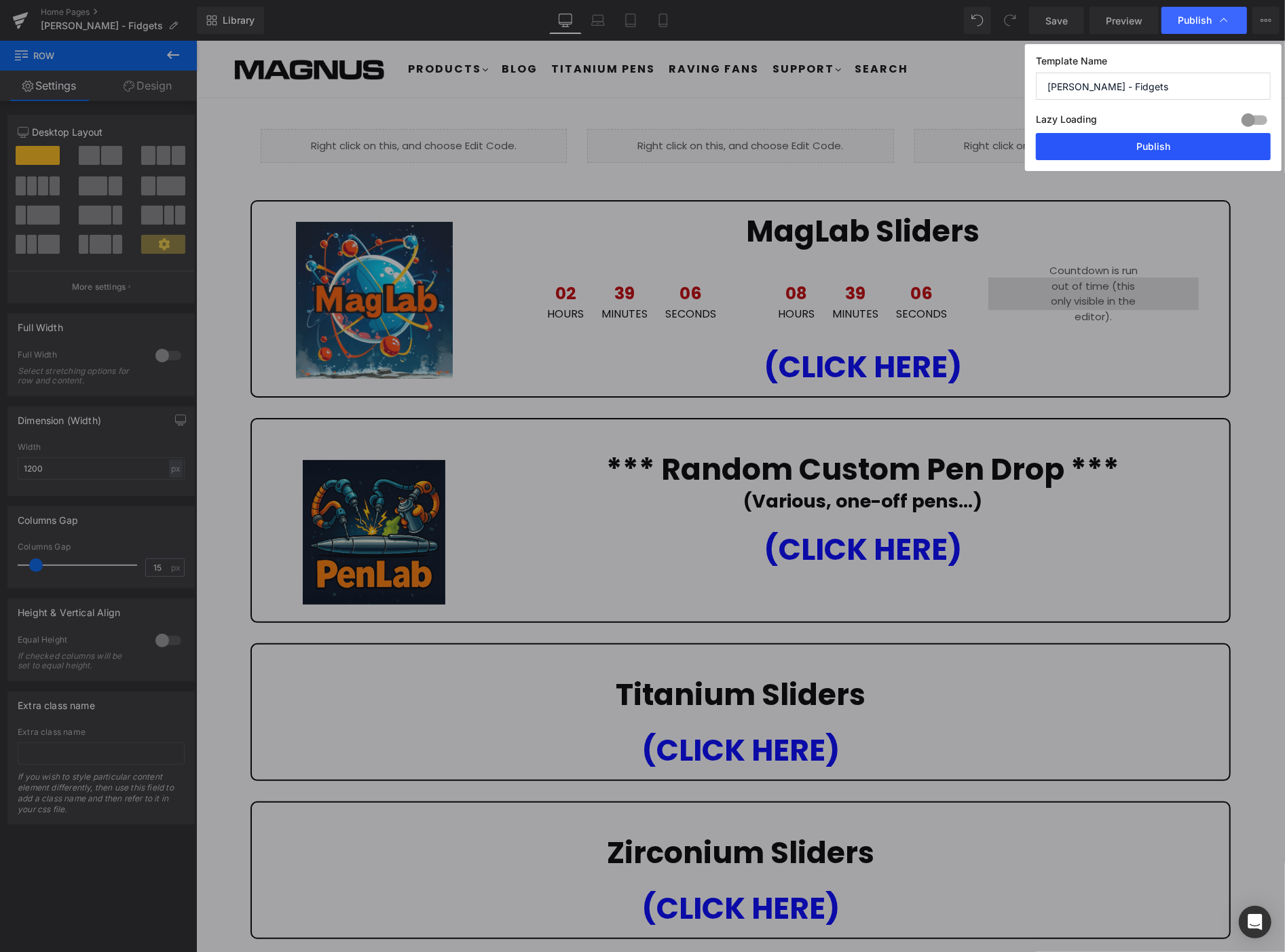
drag, startPoint x: 1146, startPoint y: 145, endPoint x: 949, endPoint y: 104, distance: 201.2
click at [1146, 145] on button "Publish" at bounding box center [1154, 146] width 235 height 27
